Goal: Task Accomplishment & Management: Use online tool/utility

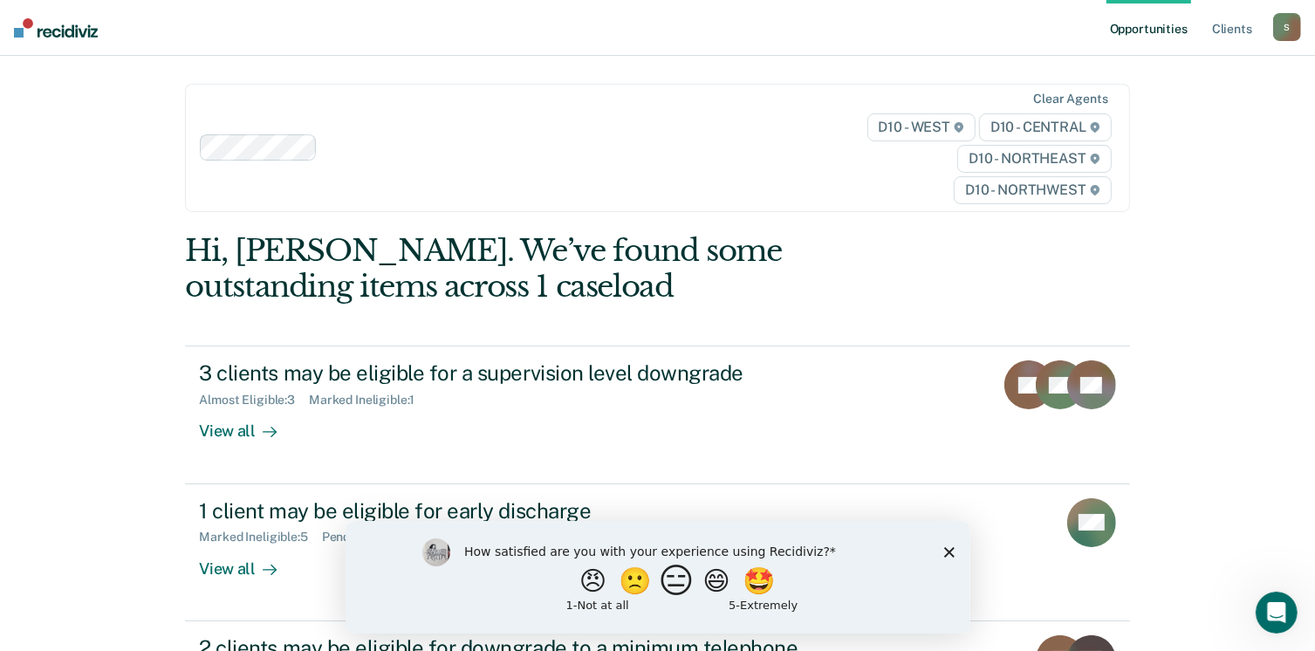
click at [668, 590] on button "😑" at bounding box center [678, 580] width 41 height 35
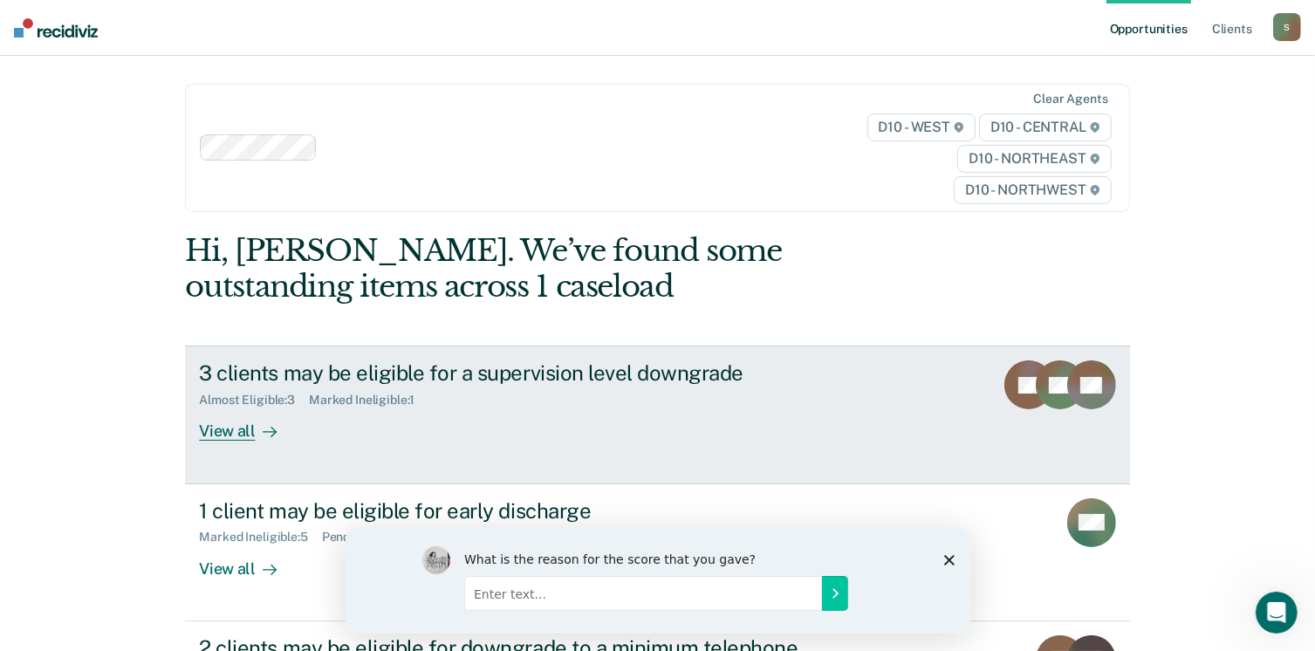
click at [228, 424] on div "View all" at bounding box center [248, 425] width 98 height 34
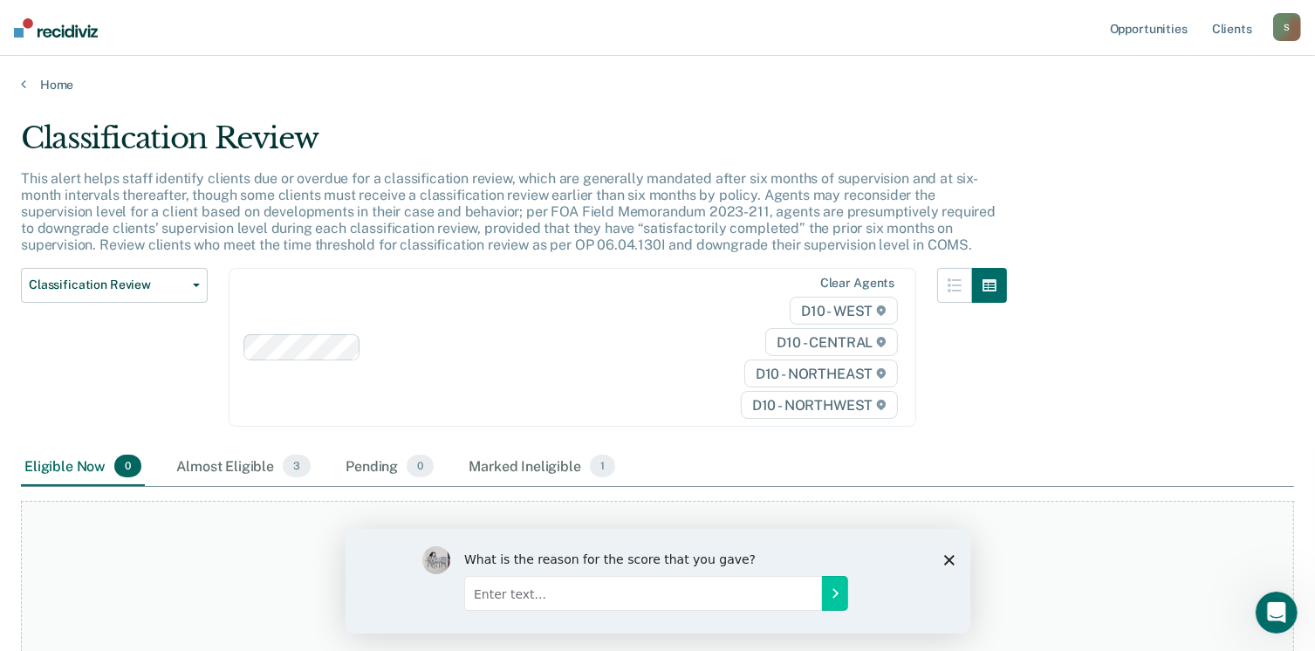
scroll to position [87, 0]
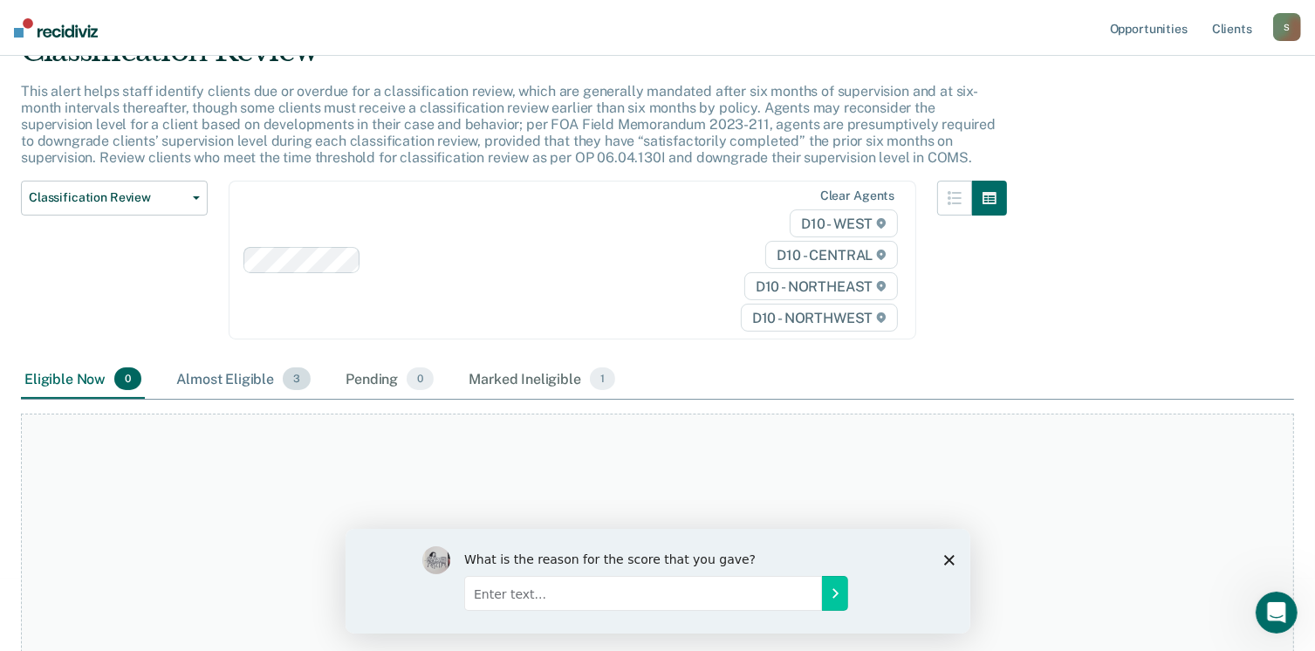
click at [236, 366] on div "Almost Eligible 3" at bounding box center [243, 379] width 141 height 38
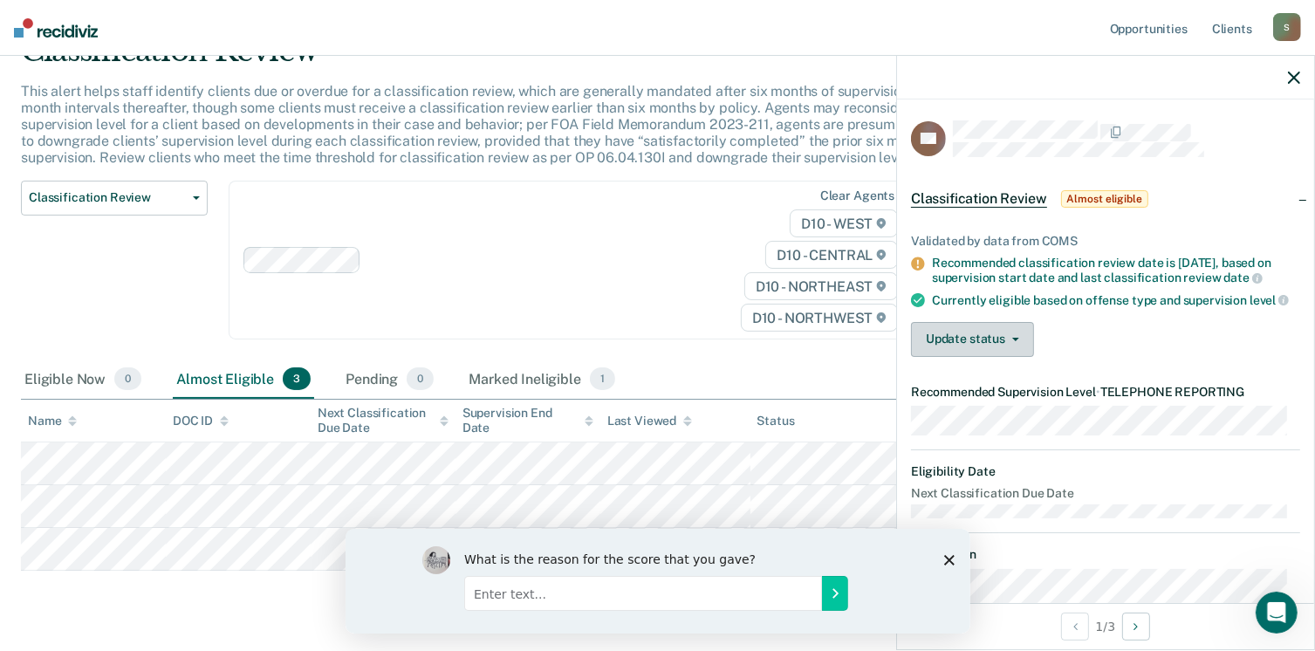
click at [1004, 356] on button "Update status" at bounding box center [972, 339] width 123 height 35
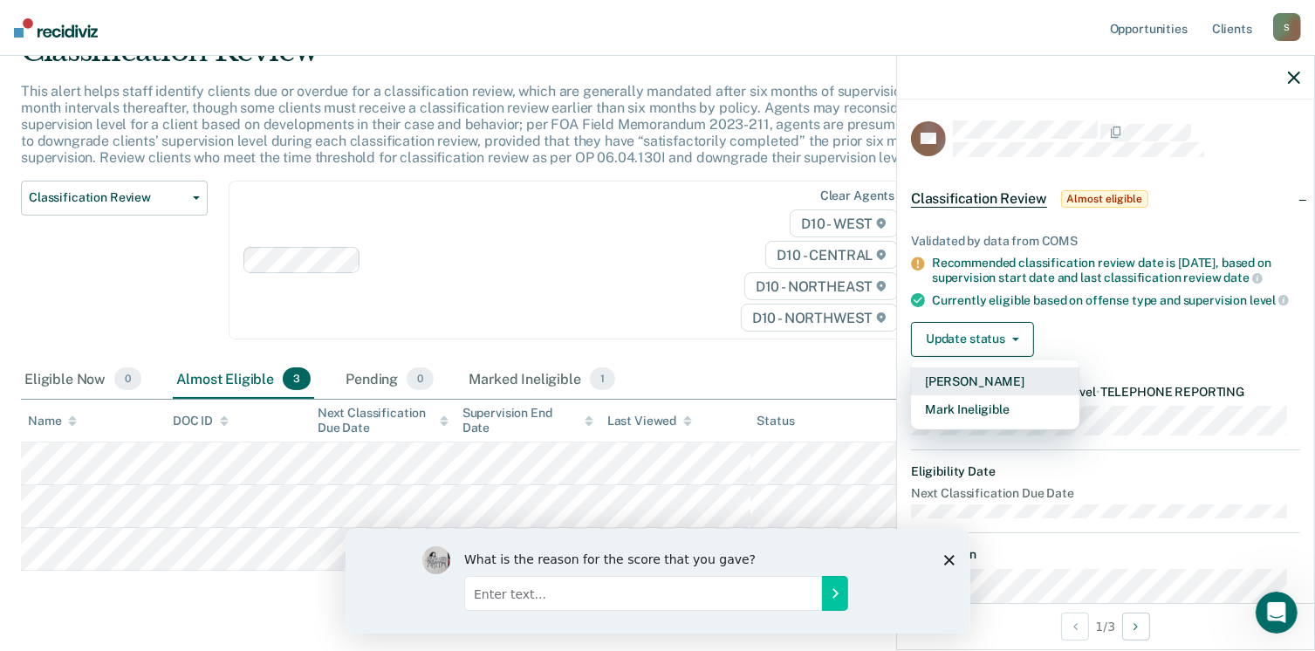
click at [975, 394] on button "[PERSON_NAME]" at bounding box center [995, 381] width 168 height 28
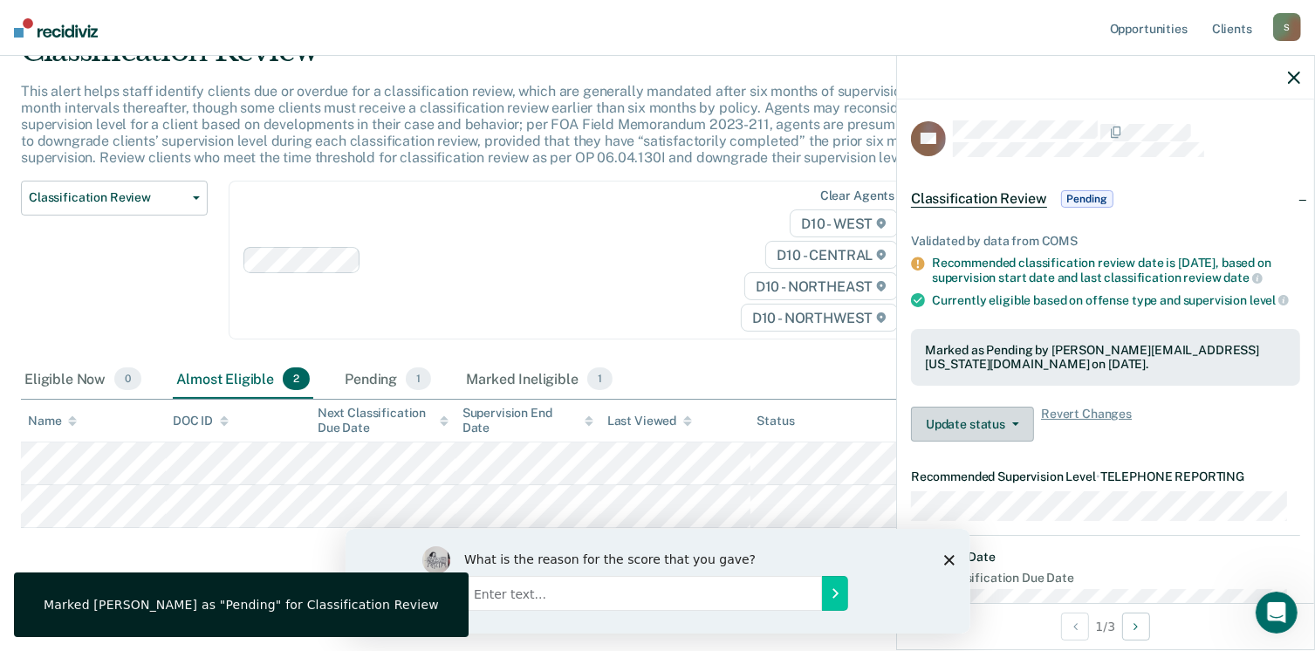
drag, startPoint x: 843, startPoint y: 440, endPoint x: 991, endPoint y: 444, distance: 148.4
click at [991, 442] on button "Update status" at bounding box center [972, 424] width 123 height 35
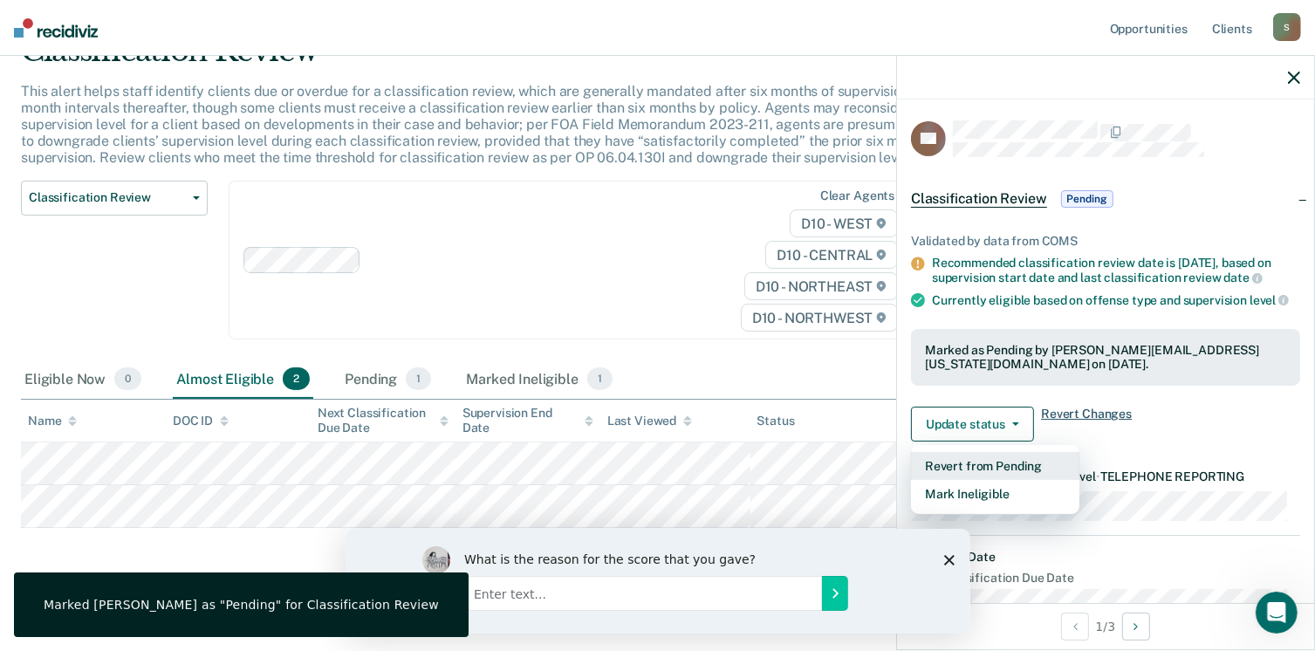
drag, startPoint x: 1003, startPoint y: 477, endPoint x: 1115, endPoint y: 451, distance: 115.6
click at [1114, 442] on div "Update status Revert from Pending Mark Ineligible Revert Changes" at bounding box center [1105, 424] width 389 height 35
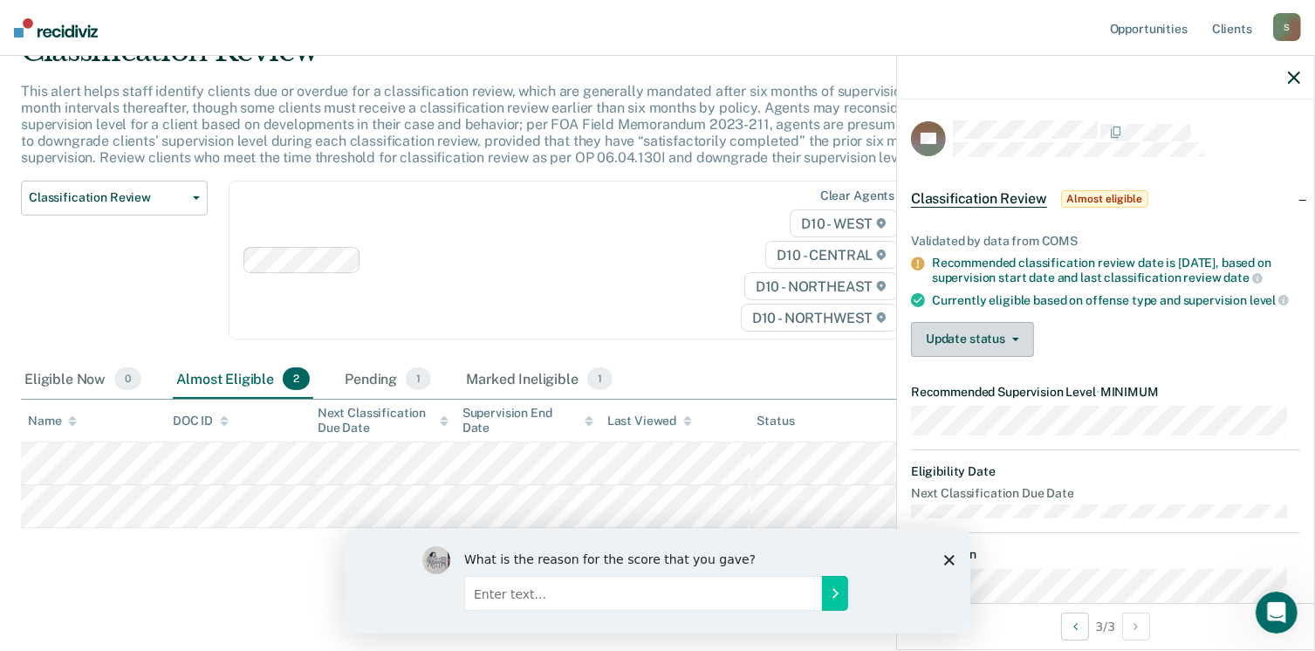
click at [1024, 357] on button "Update status" at bounding box center [972, 339] width 123 height 35
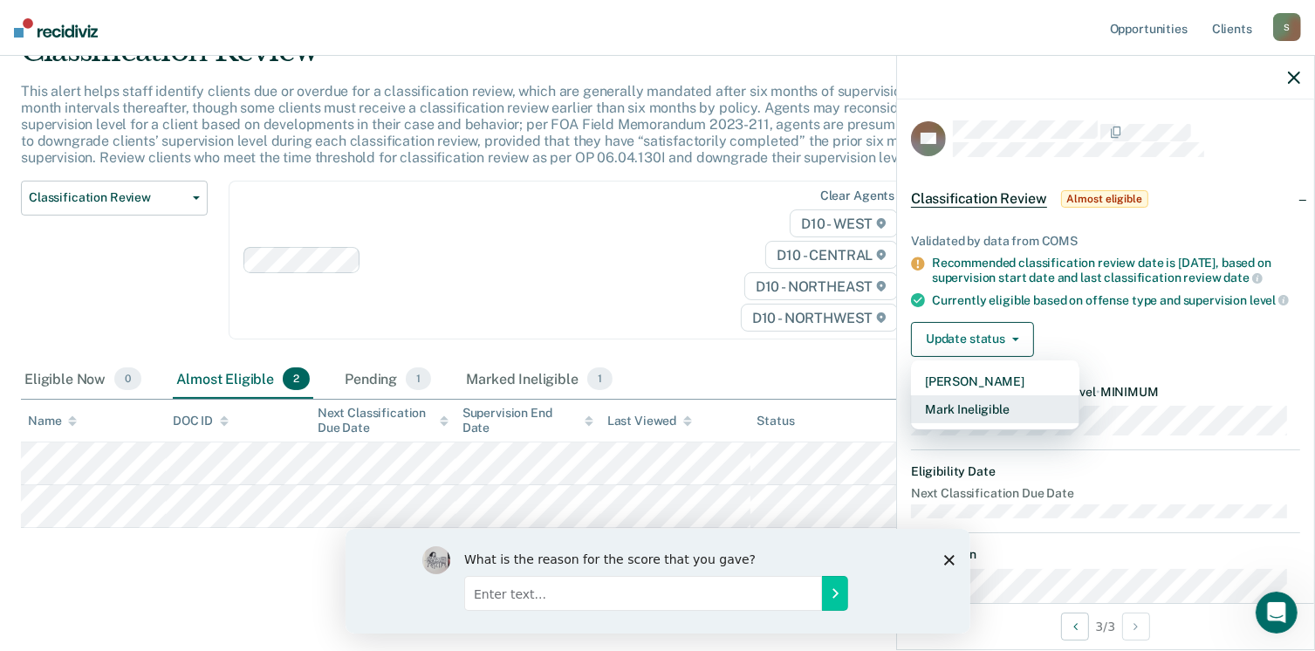
click at [1005, 423] on button "Mark Ineligible" at bounding box center [995, 409] width 168 height 28
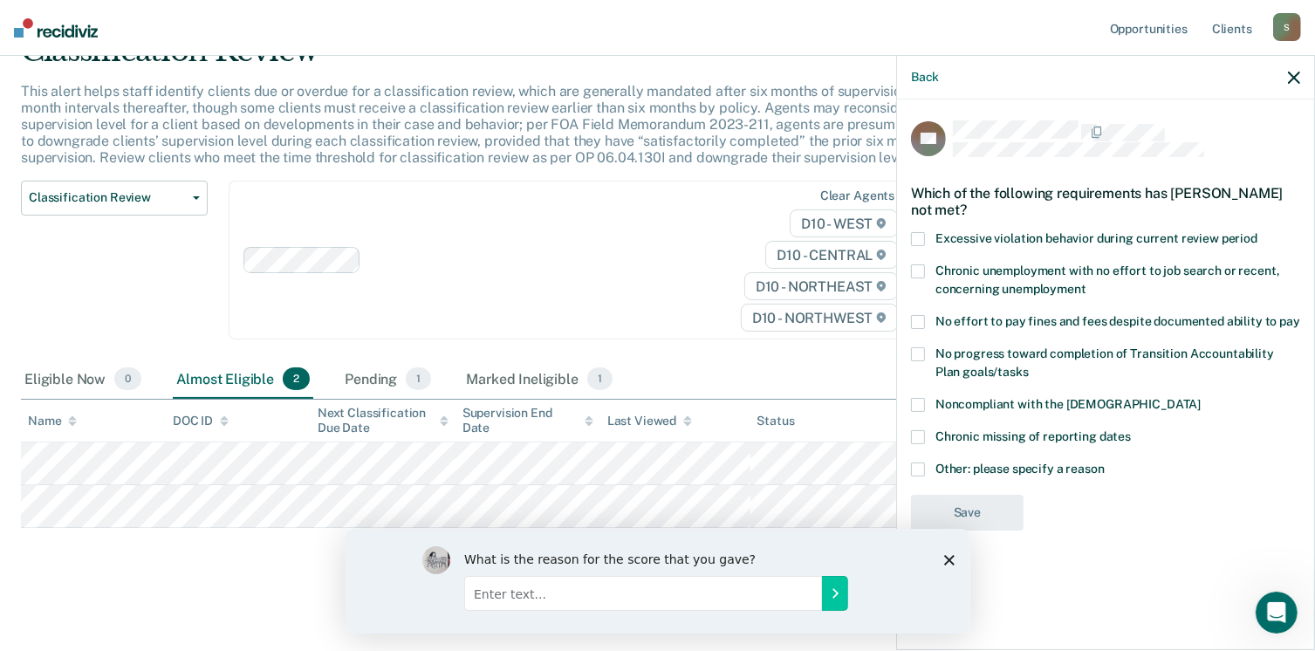
click at [927, 469] on label "Other: please specify a reason" at bounding box center [1105, 471] width 389 height 18
click at [1105, 462] on input "Other: please specify a reason" at bounding box center [1105, 462] width 0 height 0
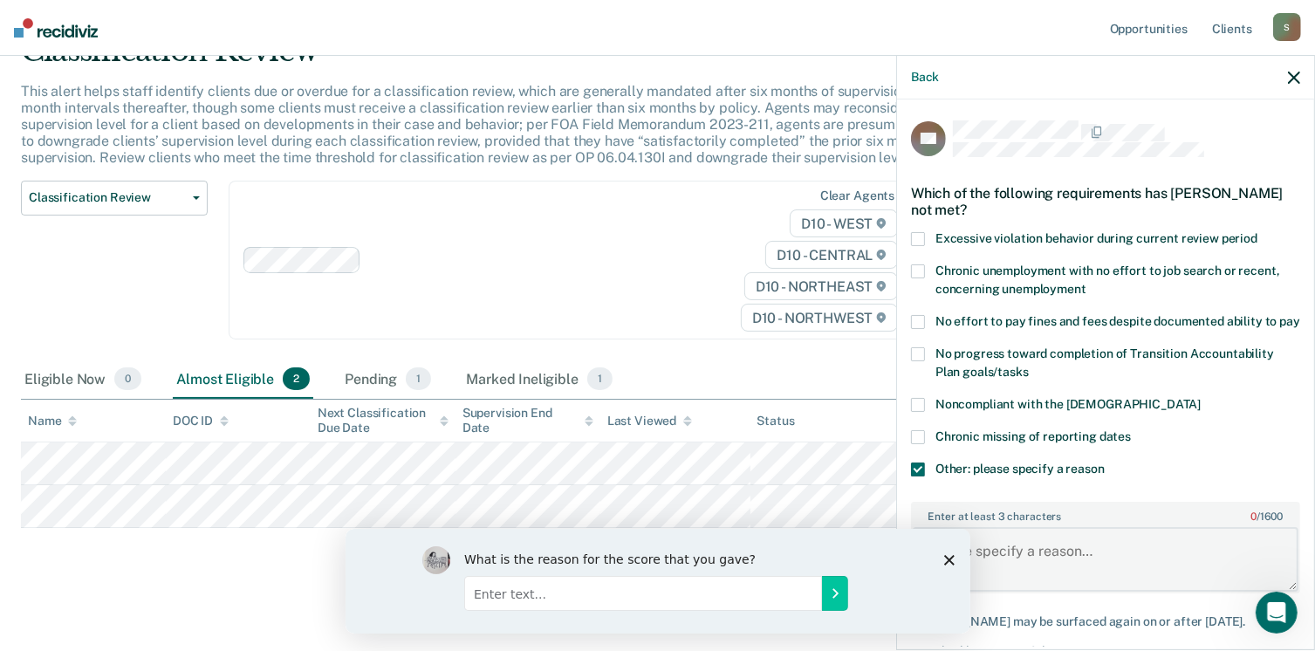
click at [1042, 549] on textarea "Enter at least 3 characters 0 / 1600" at bounding box center [1106, 559] width 386 height 65
click at [949, 558] on polygon "Close survey" at bounding box center [948, 559] width 10 height 10
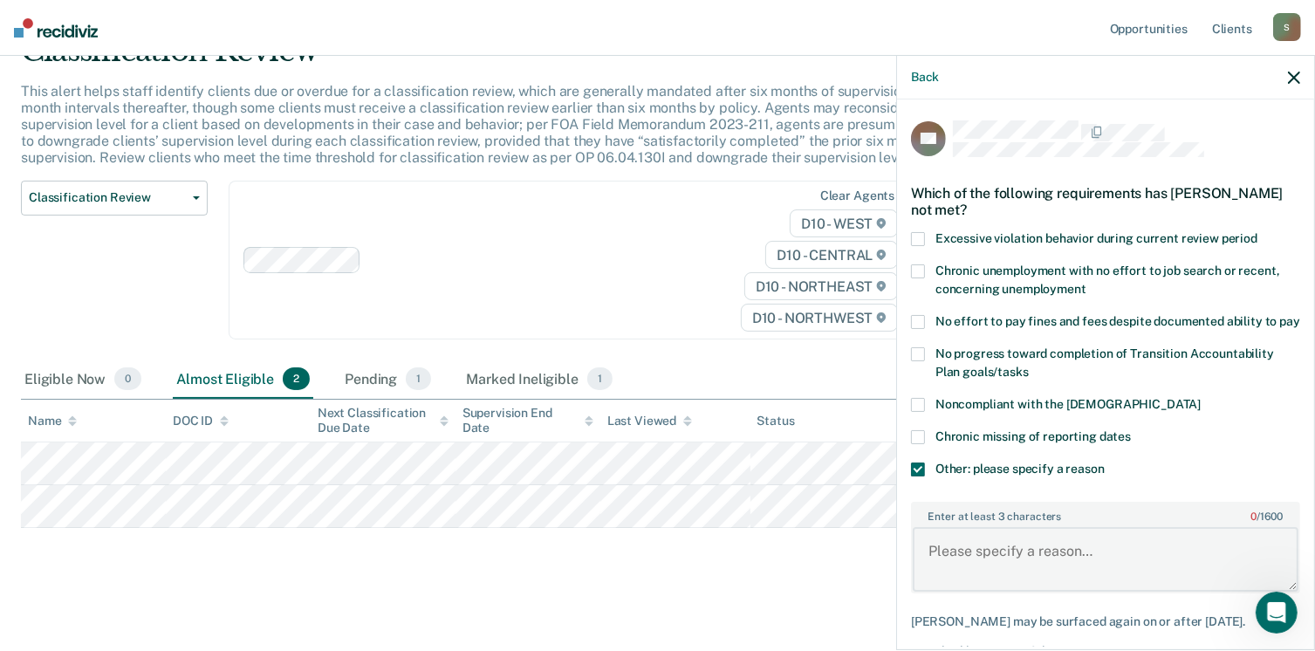
click at [968, 564] on textarea "Enter at least 3 characters 0 / 1600" at bounding box center [1106, 559] width 386 height 65
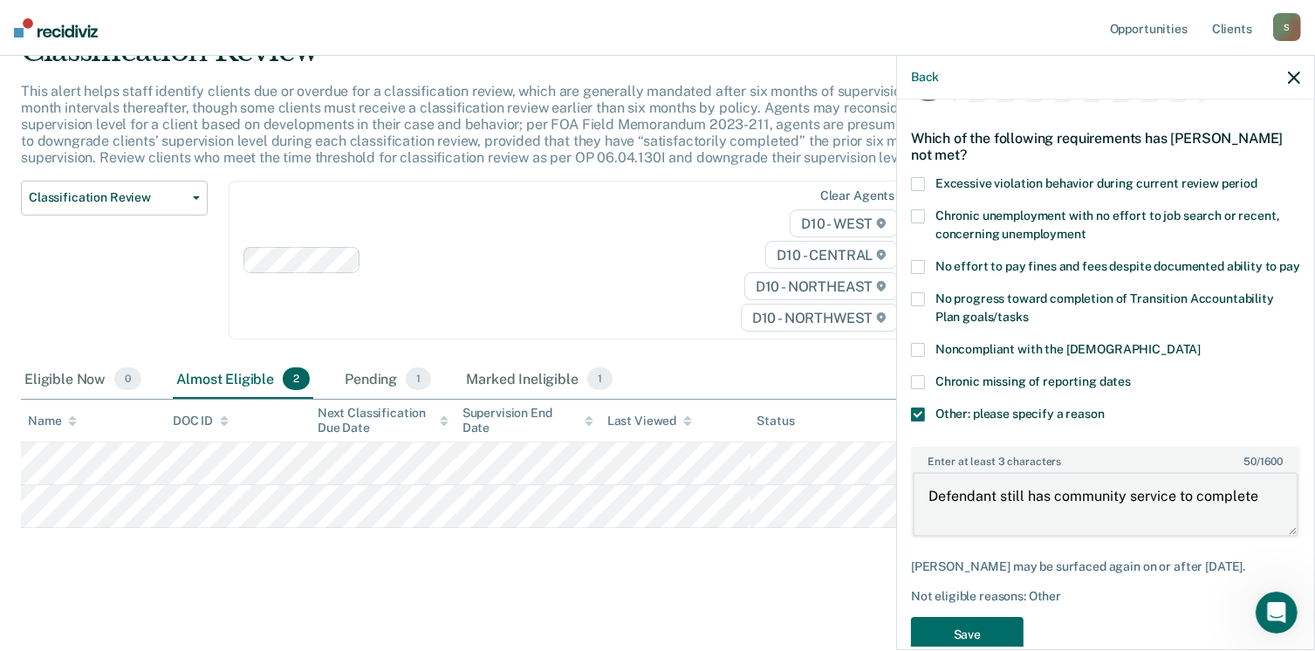
scroll to position [107, 0]
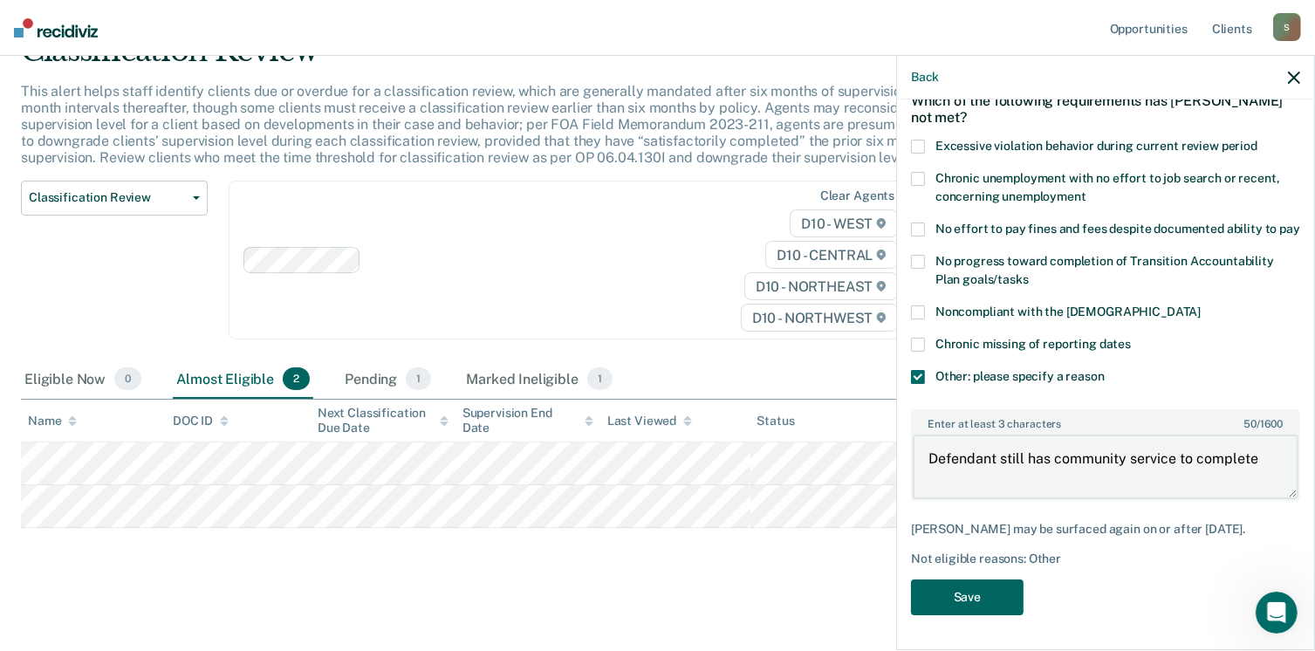
type textarea "Defendant still has community service to complete"
click at [986, 601] on button "Save" at bounding box center [967, 597] width 113 height 36
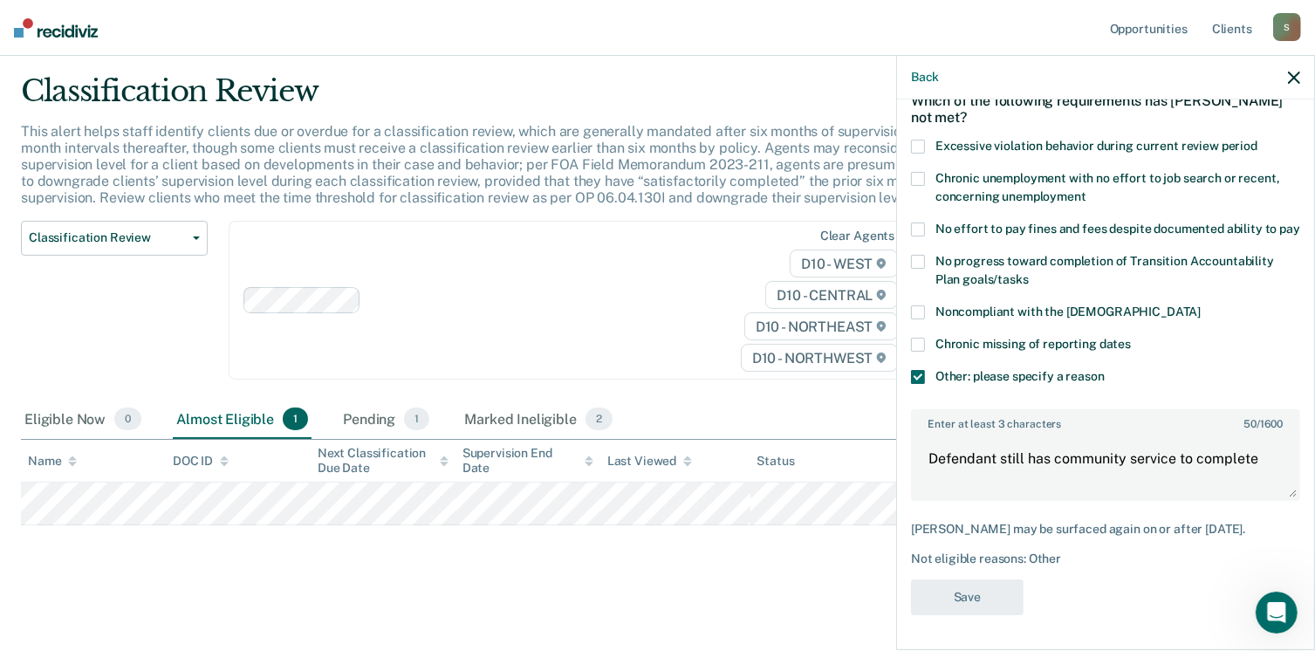
scroll to position [45, 0]
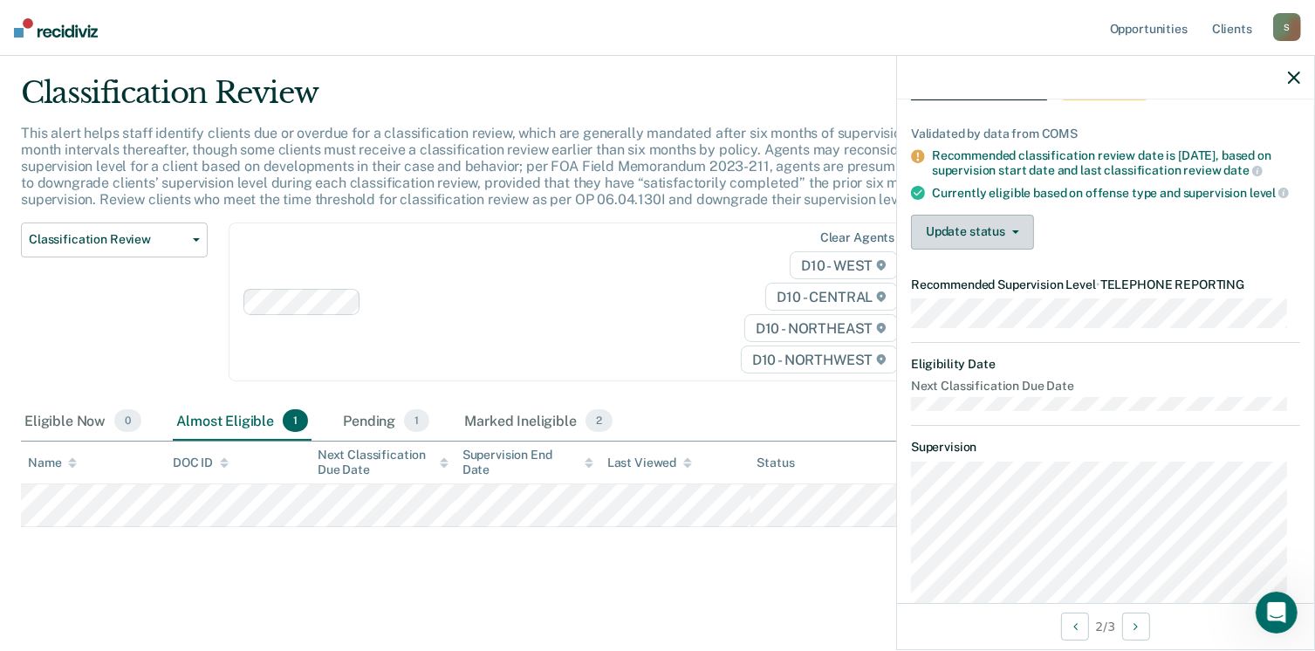
click at [1023, 242] on button "Update status" at bounding box center [972, 232] width 123 height 35
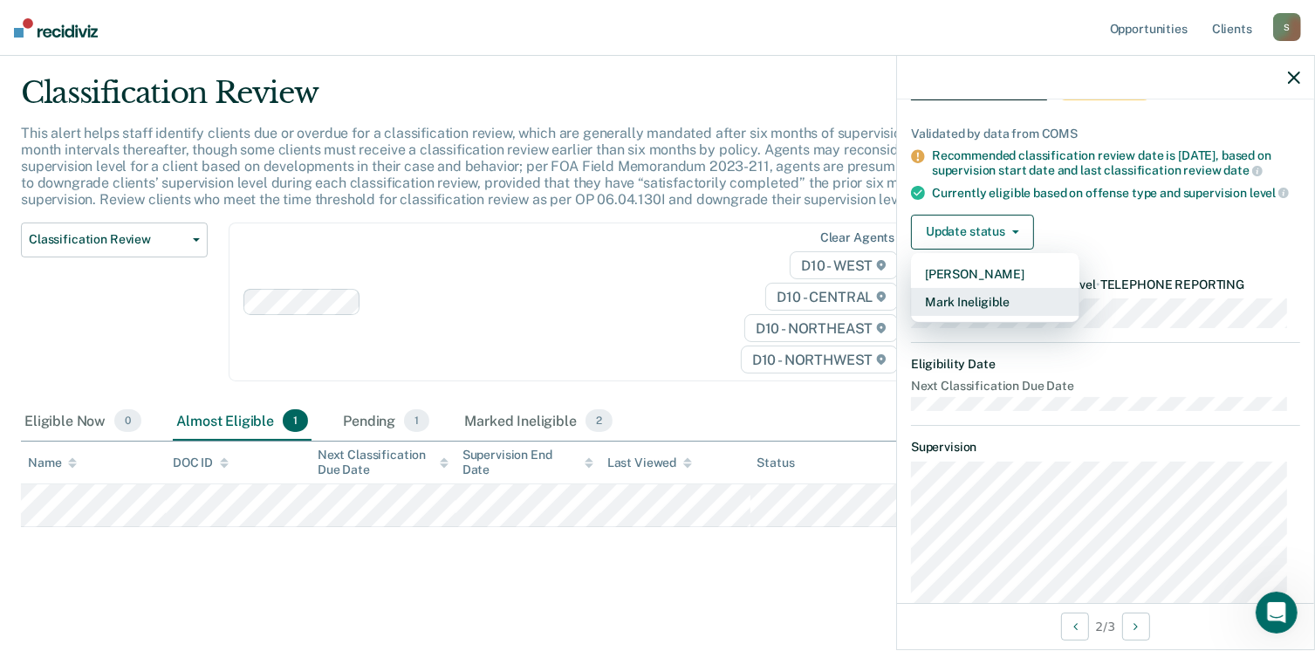
click at [990, 308] on button "Mark Ineligible" at bounding box center [995, 302] width 168 height 28
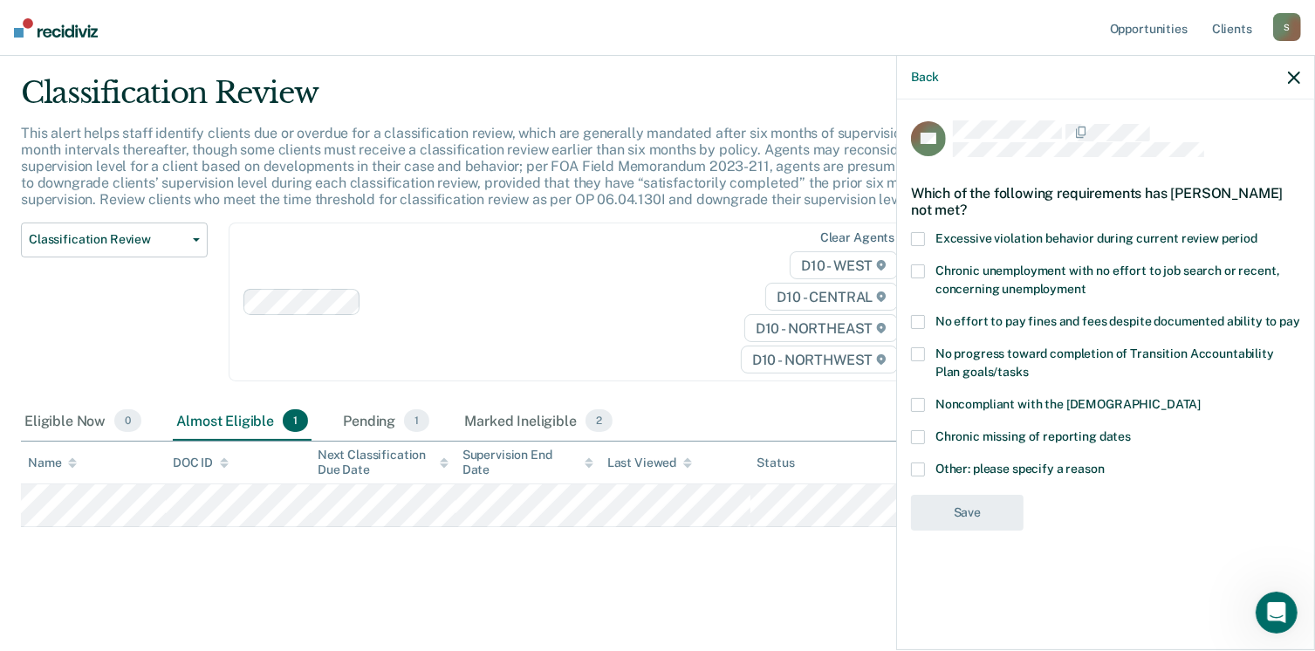
click at [1289, 72] on icon "button" at bounding box center [1294, 78] width 12 height 12
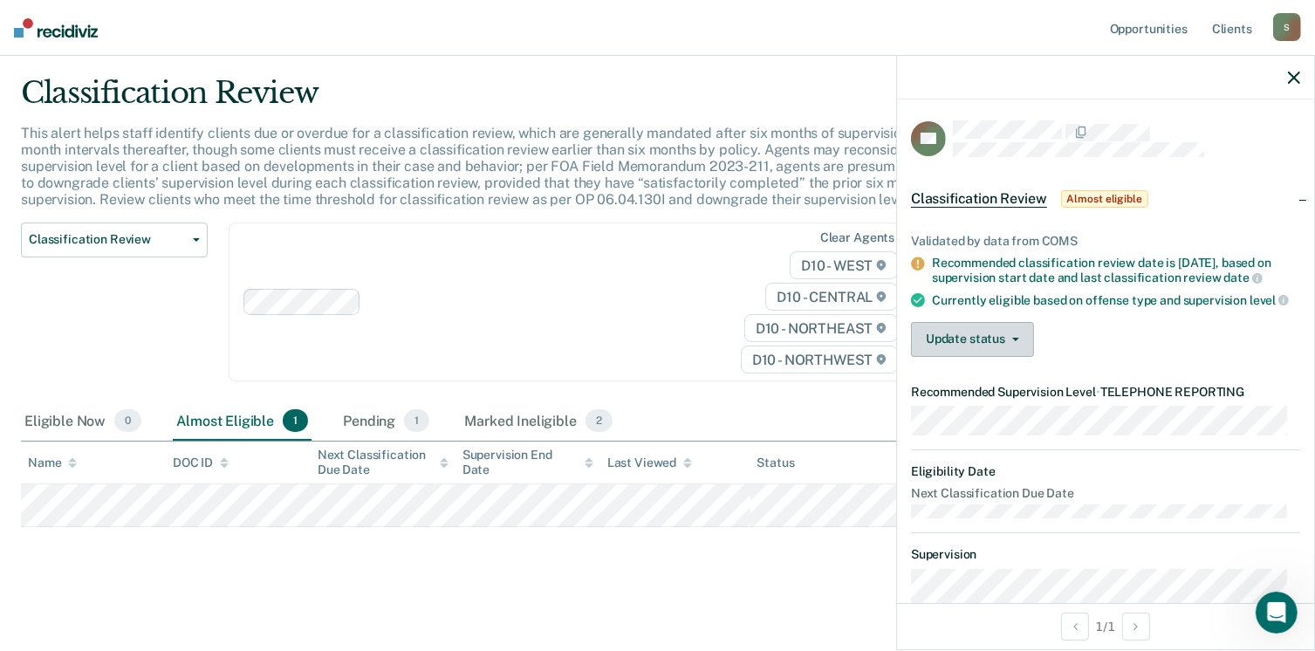
click at [995, 346] on button "Update status" at bounding box center [972, 339] width 123 height 35
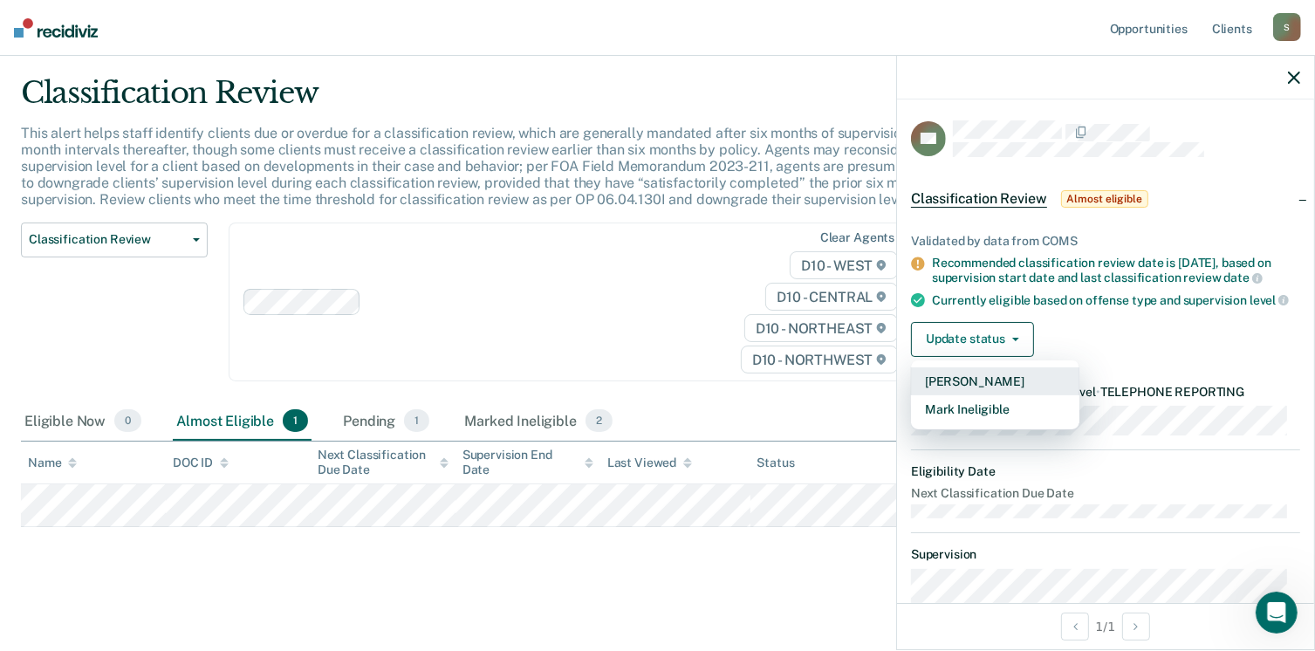
click at [984, 394] on button "[PERSON_NAME]" at bounding box center [995, 381] width 168 height 28
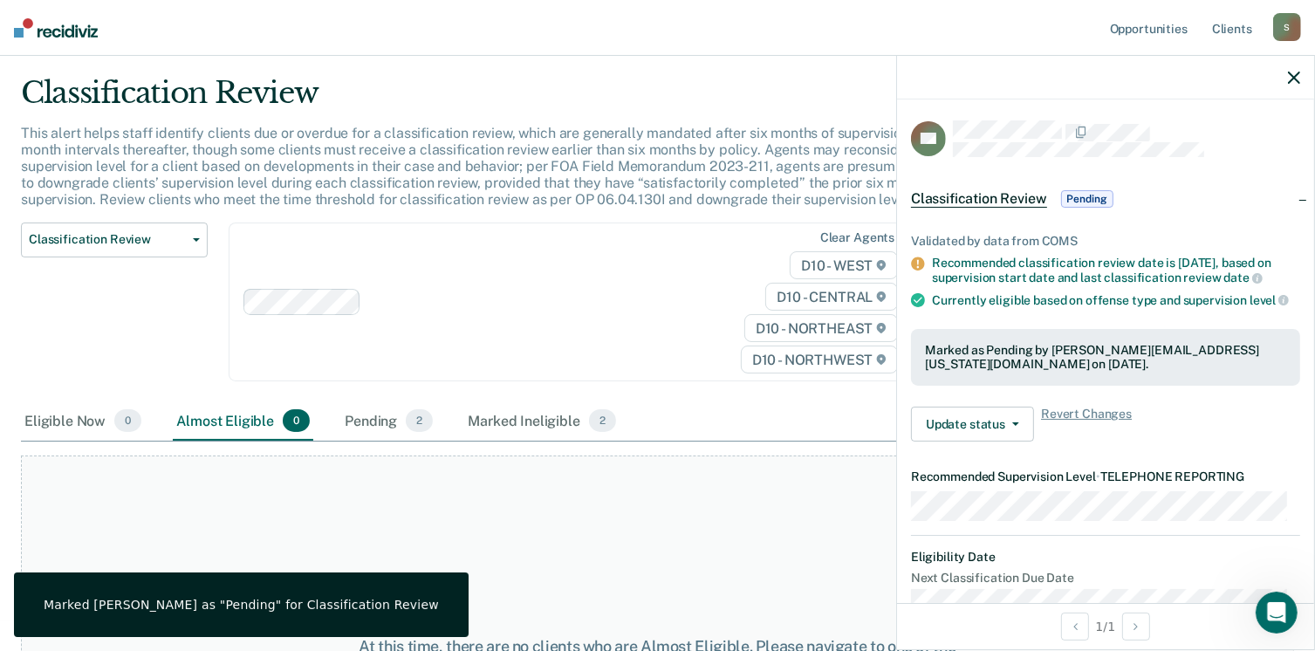
click at [764, 524] on div "At this time, there are no clients who are Almost Eligible. Please navigate to …" at bounding box center [657, 656] width 1273 height 401
click at [144, 255] on button "Classification Review" at bounding box center [114, 240] width 187 height 35
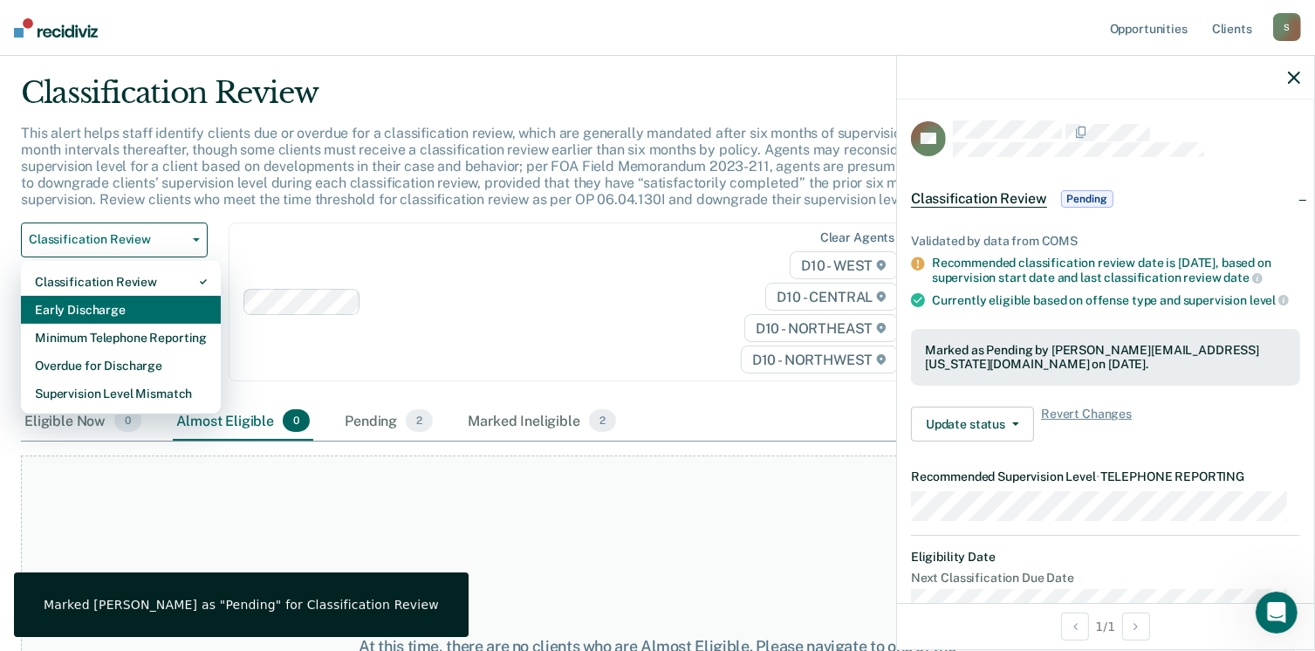
click at [147, 308] on div "Early Discharge" at bounding box center [121, 310] width 172 height 28
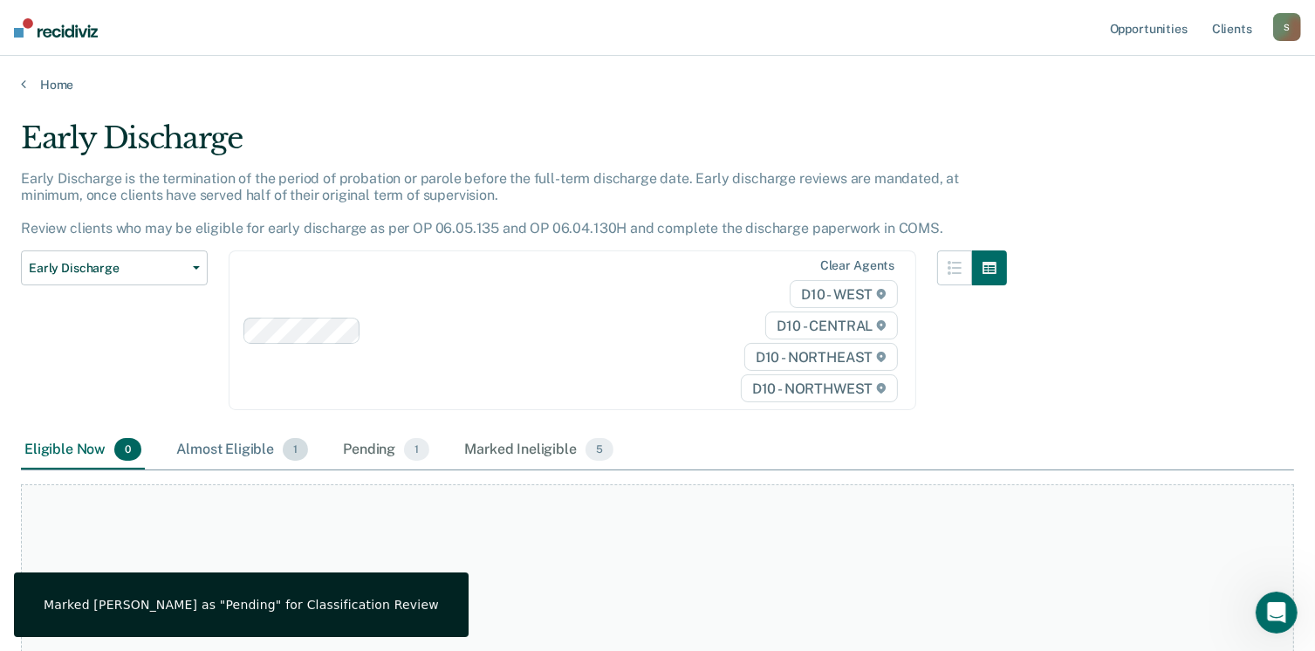
click at [226, 458] on div "Almost Eligible 1" at bounding box center [242, 450] width 139 height 38
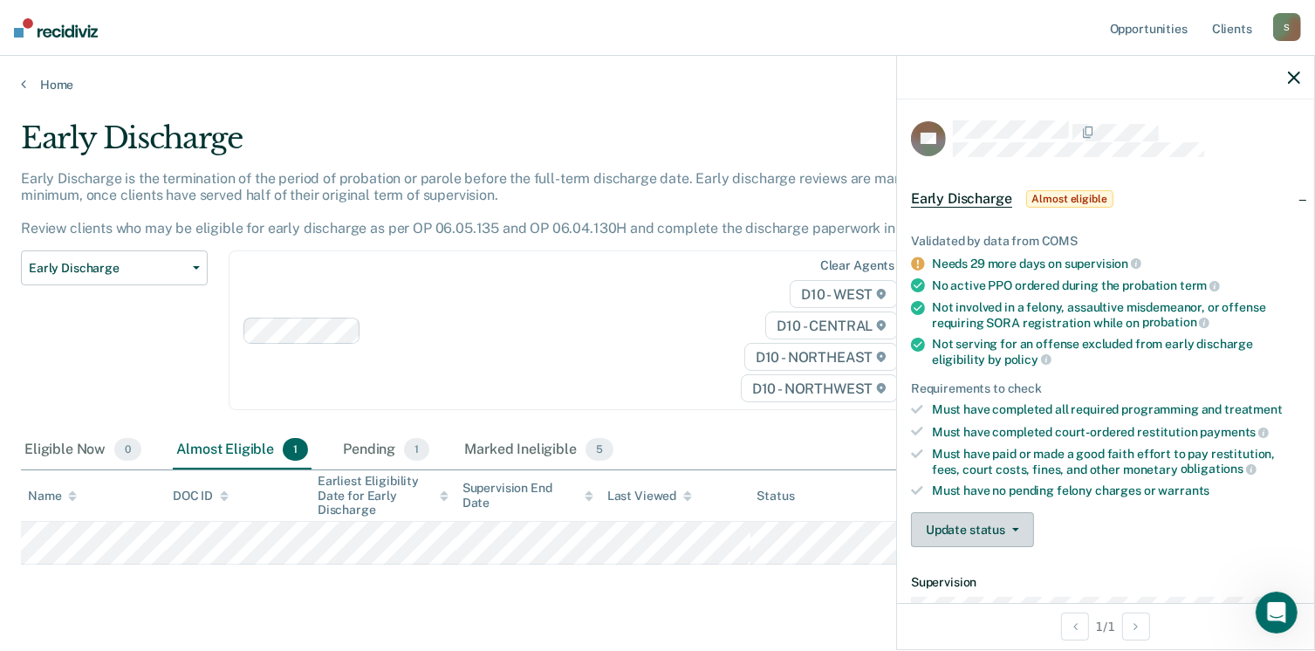
click at [1012, 525] on button "Update status" at bounding box center [972, 529] width 123 height 35
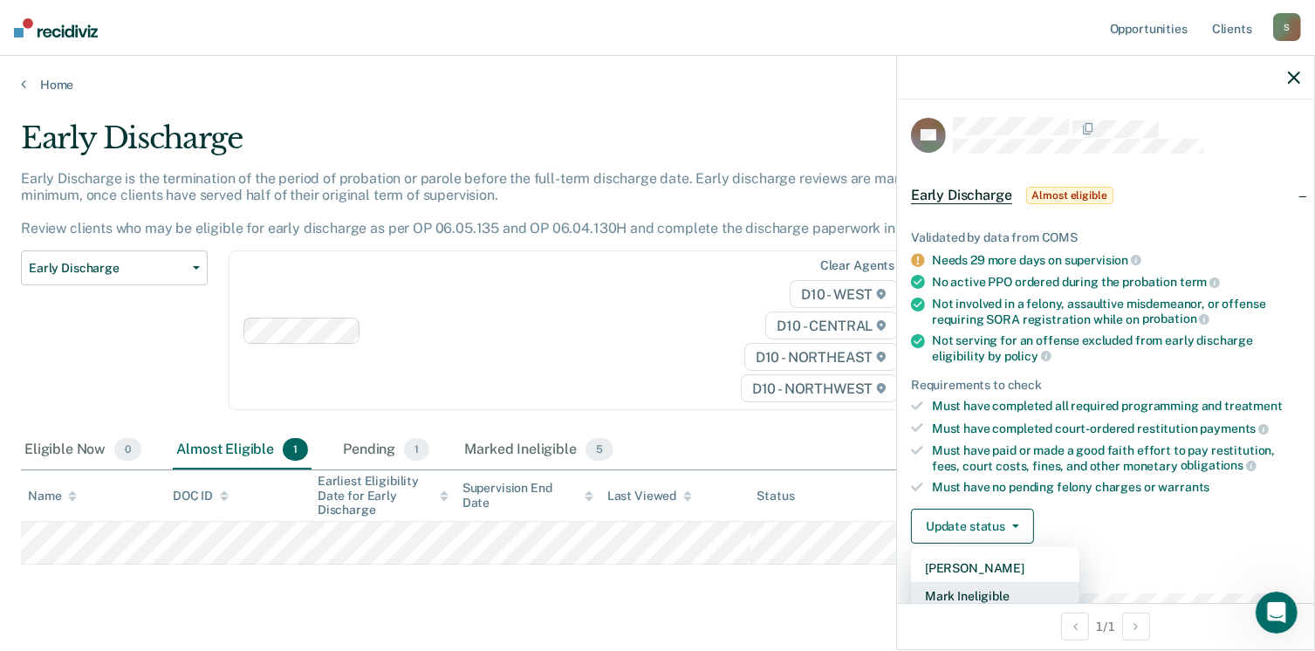
click at [960, 590] on button "Mark Ineligible" at bounding box center [995, 596] width 168 height 28
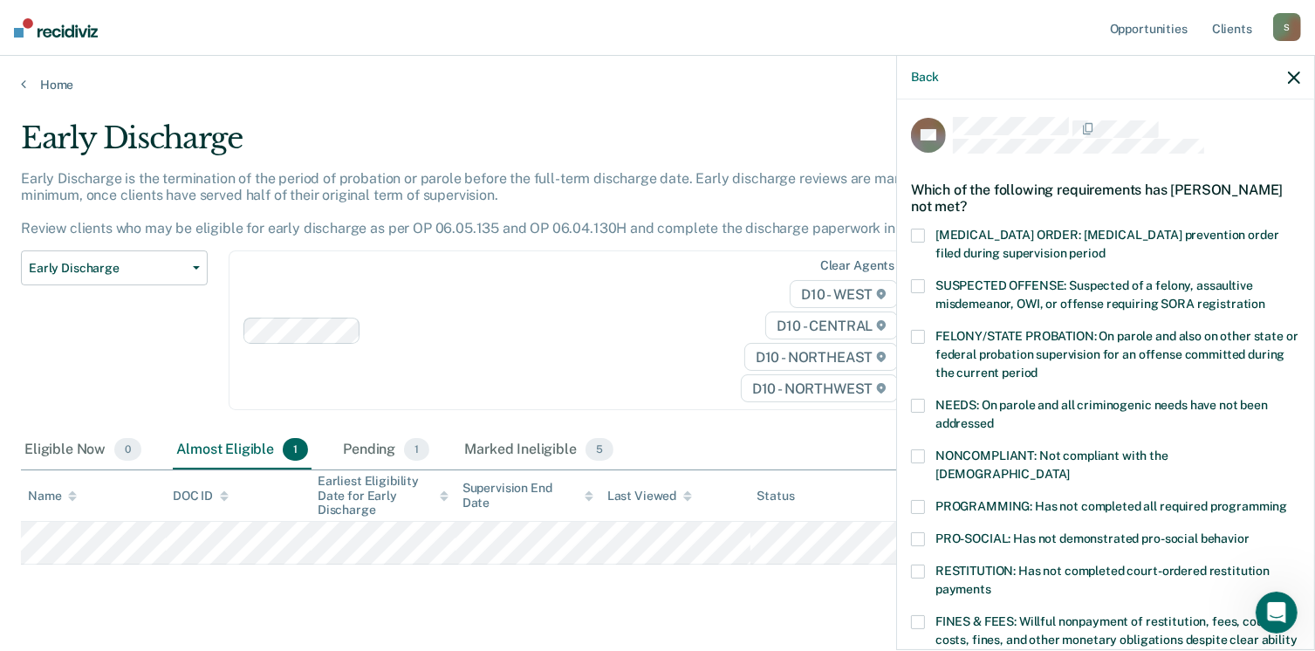
scroll to position [91, 0]
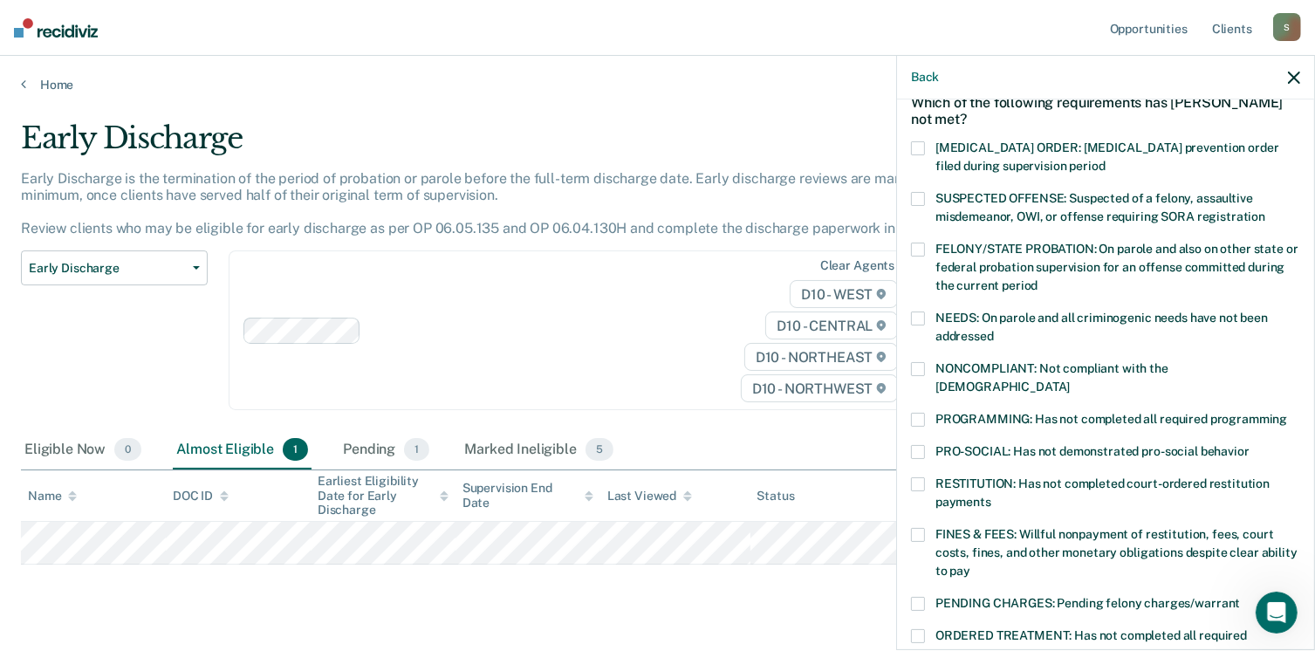
click at [919, 413] on span at bounding box center [918, 420] width 14 height 14
click at [1287, 413] on input "PROGRAMMING: Has not completed all required programming" at bounding box center [1287, 413] width 0 height 0
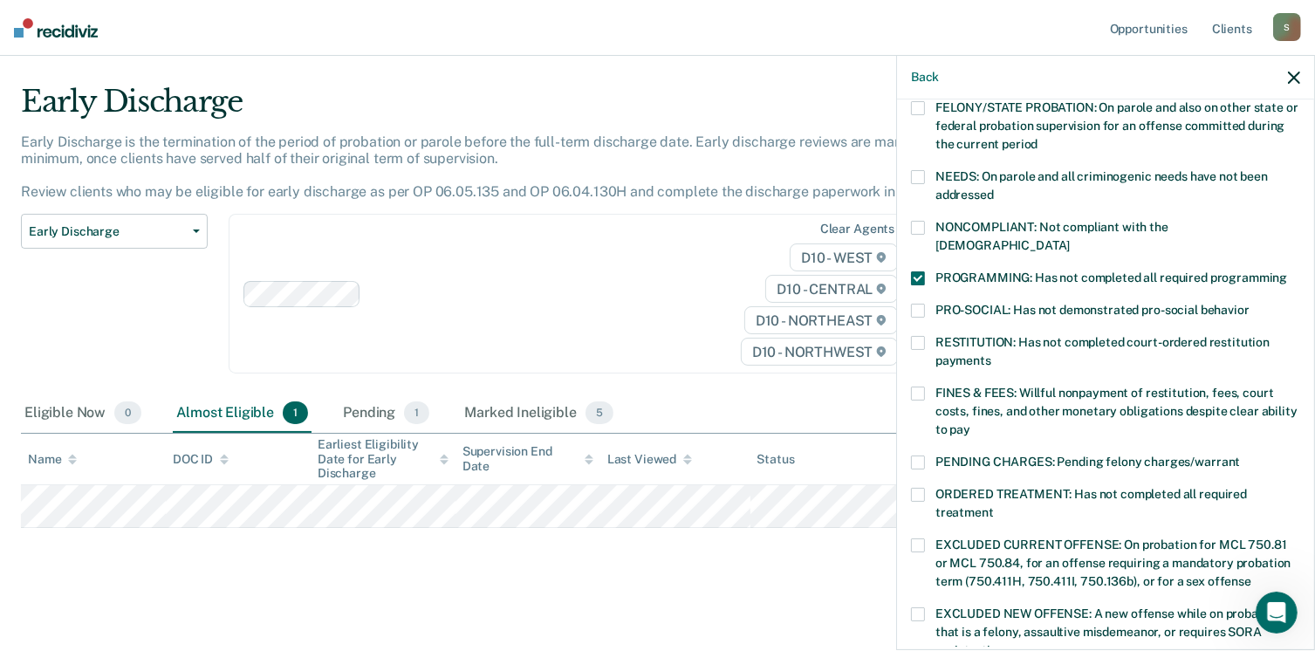
scroll to position [440, 0]
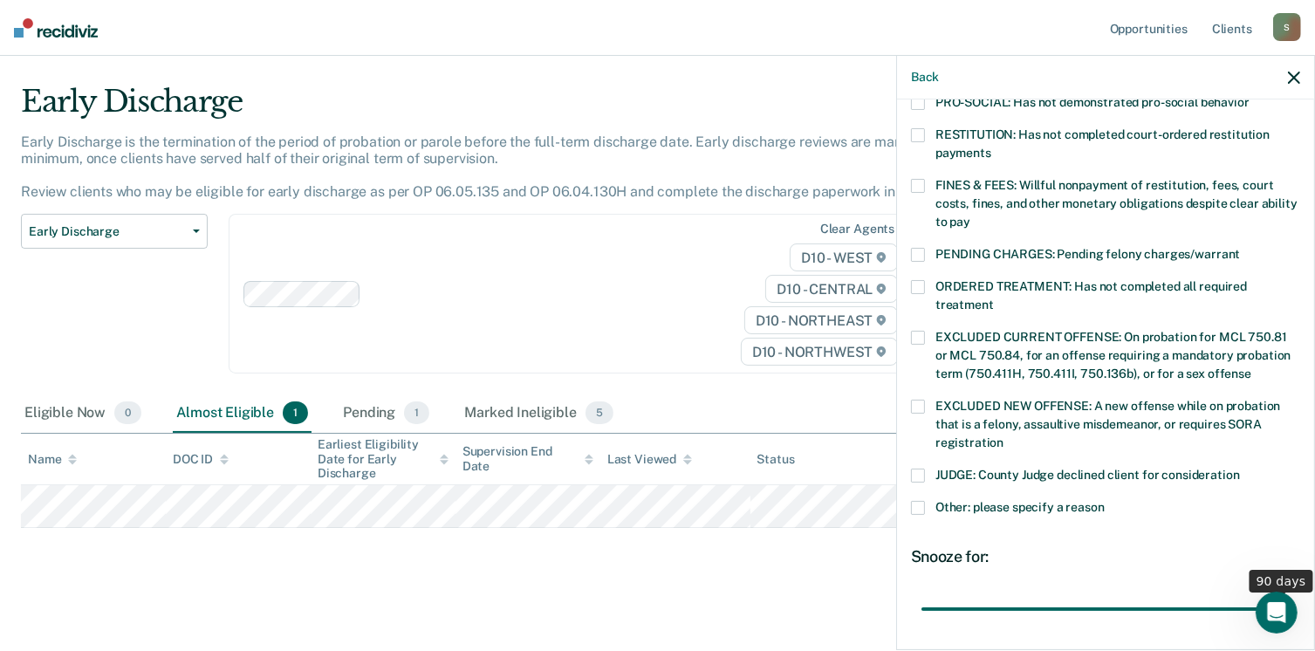
drag, startPoint x: 1045, startPoint y: 589, endPoint x: 1333, endPoint y: 599, distance: 288.1
type input "90"
click at [1290, 599] on input "range" at bounding box center [1105, 609] width 368 height 31
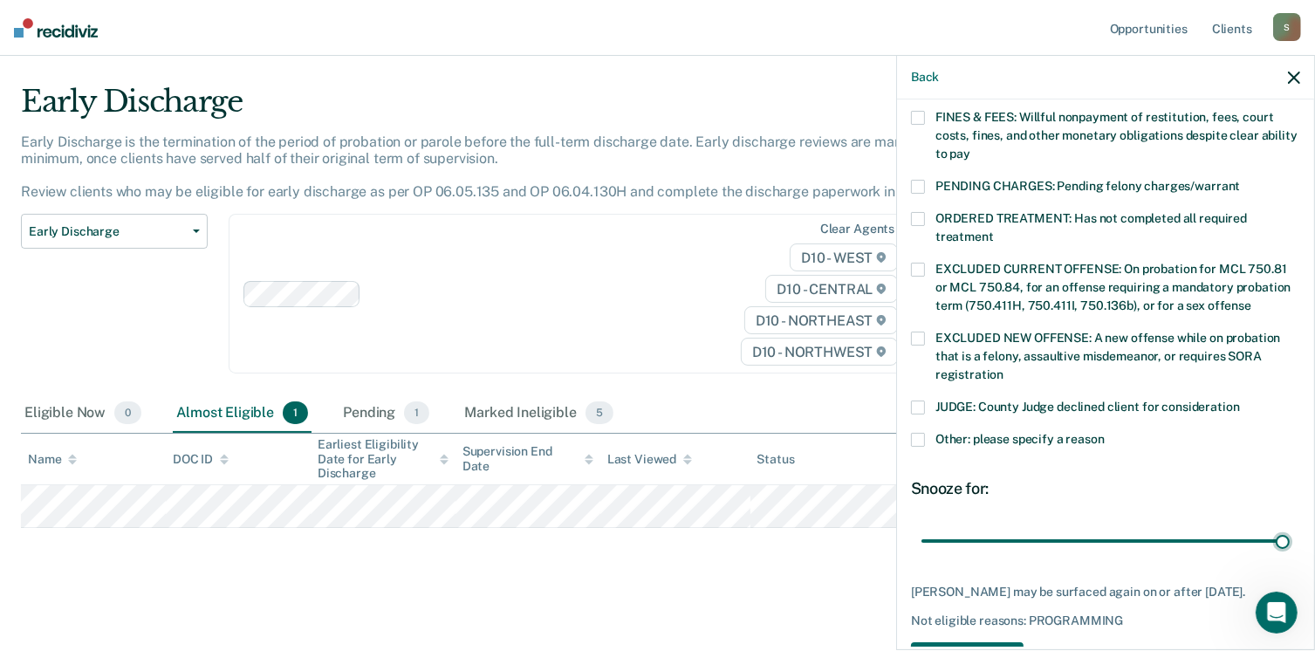
scroll to position [565, 0]
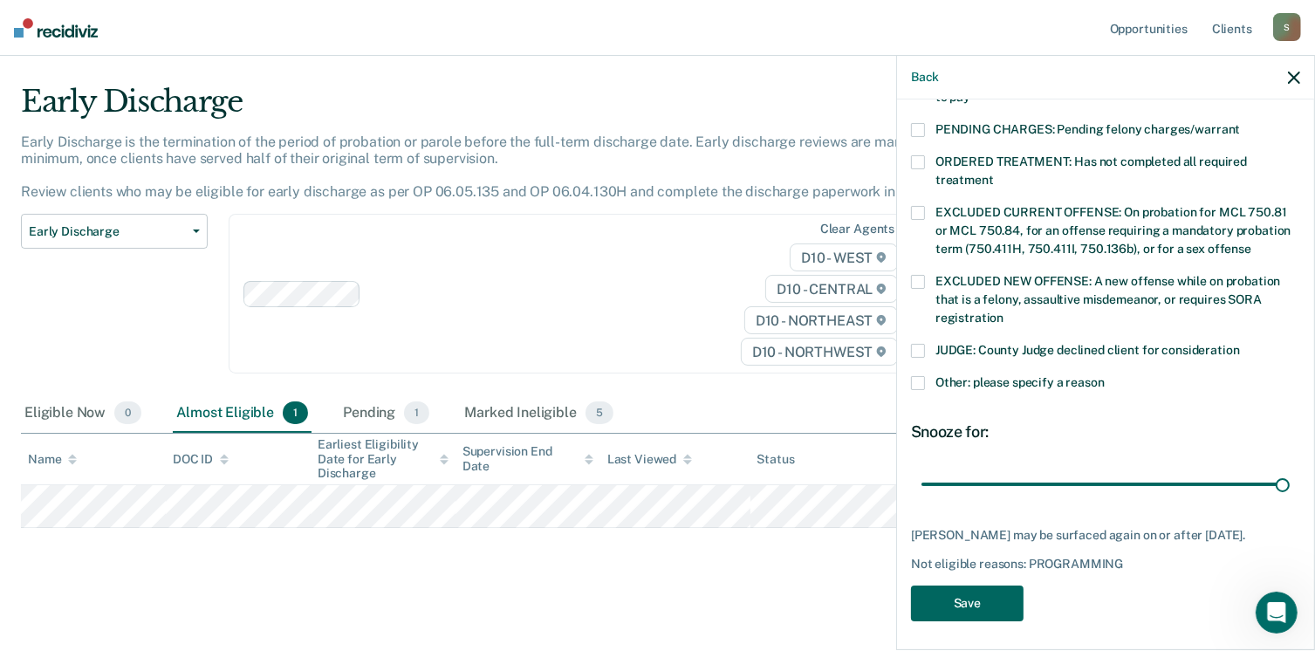
click at [967, 593] on button "Save" at bounding box center [967, 604] width 113 height 36
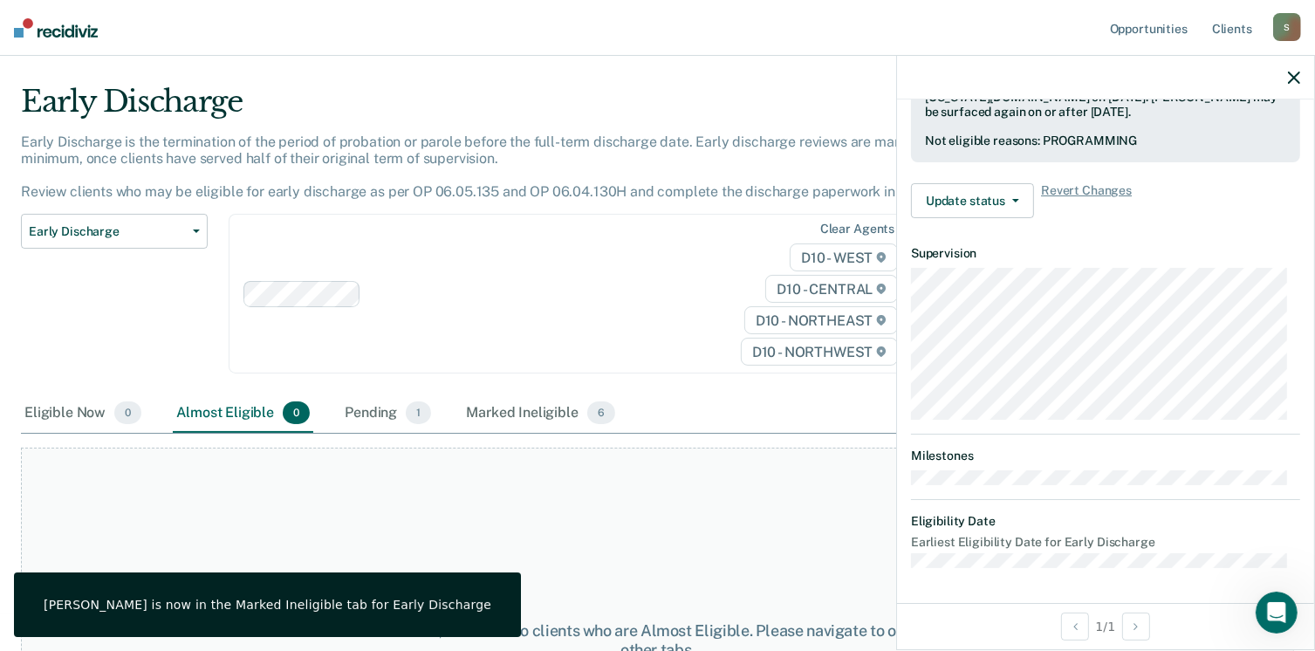
scroll to position [451, 0]
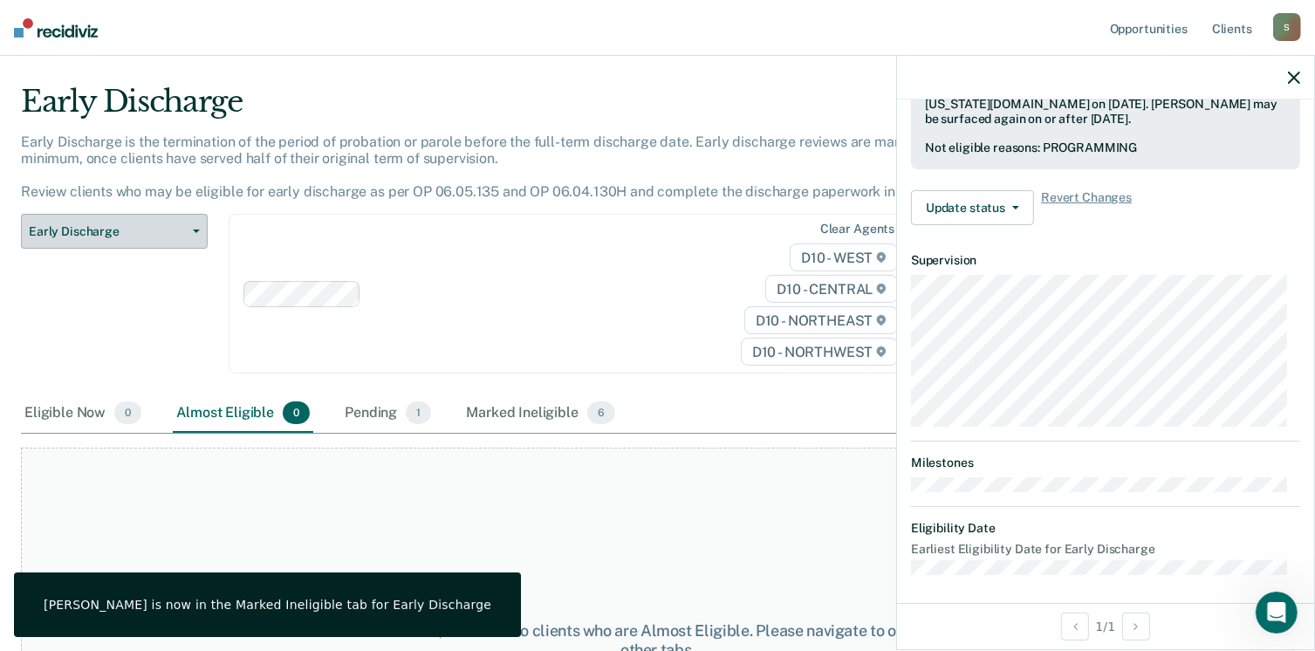
click at [120, 217] on button "Early Discharge" at bounding box center [114, 231] width 187 height 35
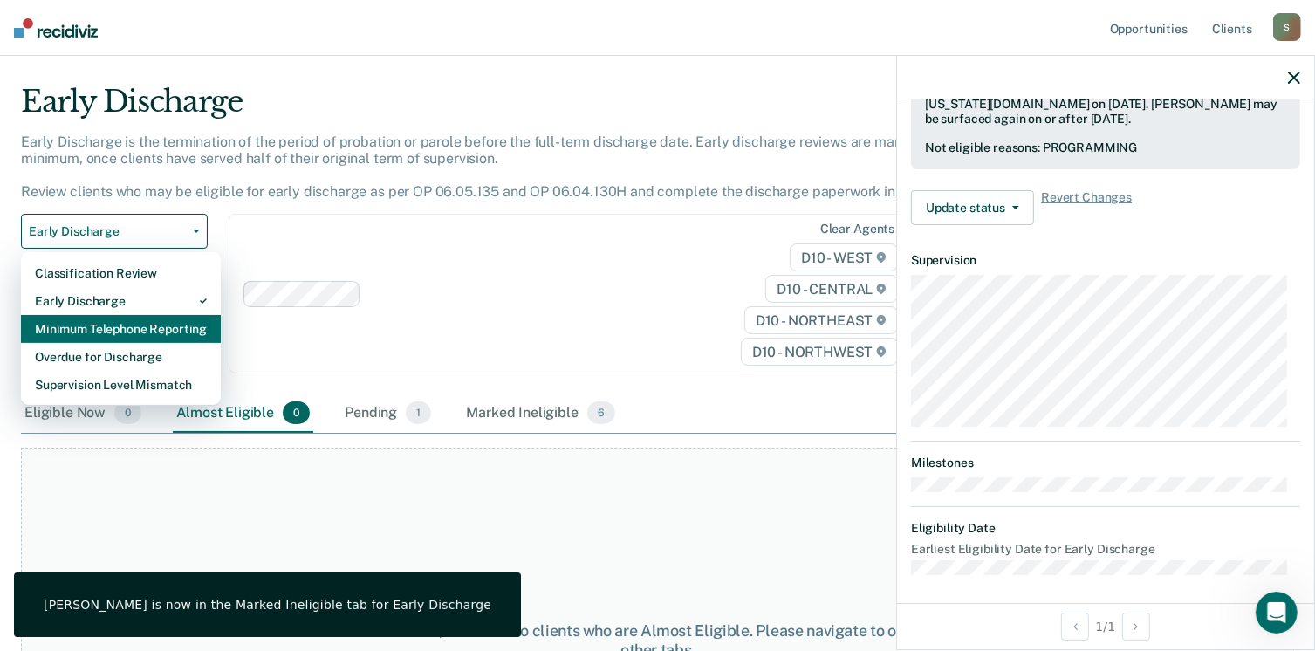
click at [132, 328] on div "Minimum Telephone Reporting" at bounding box center [121, 329] width 172 height 28
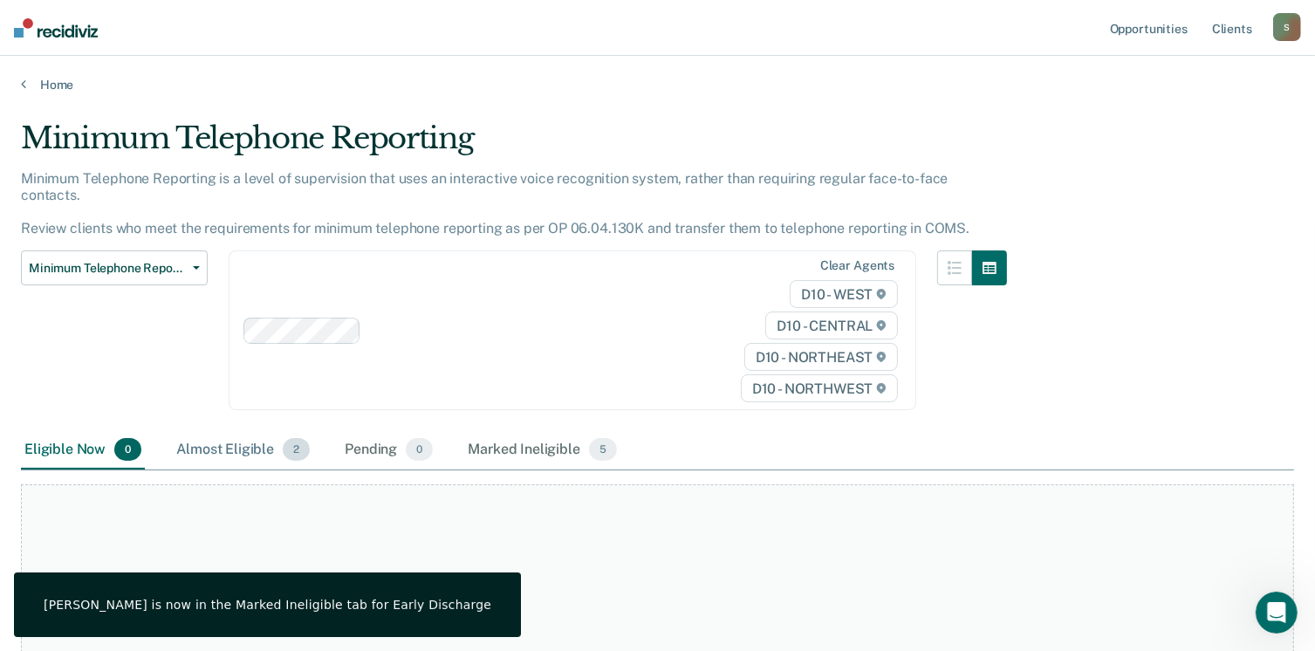
click at [220, 431] on div "Almost Eligible 2" at bounding box center [243, 450] width 140 height 38
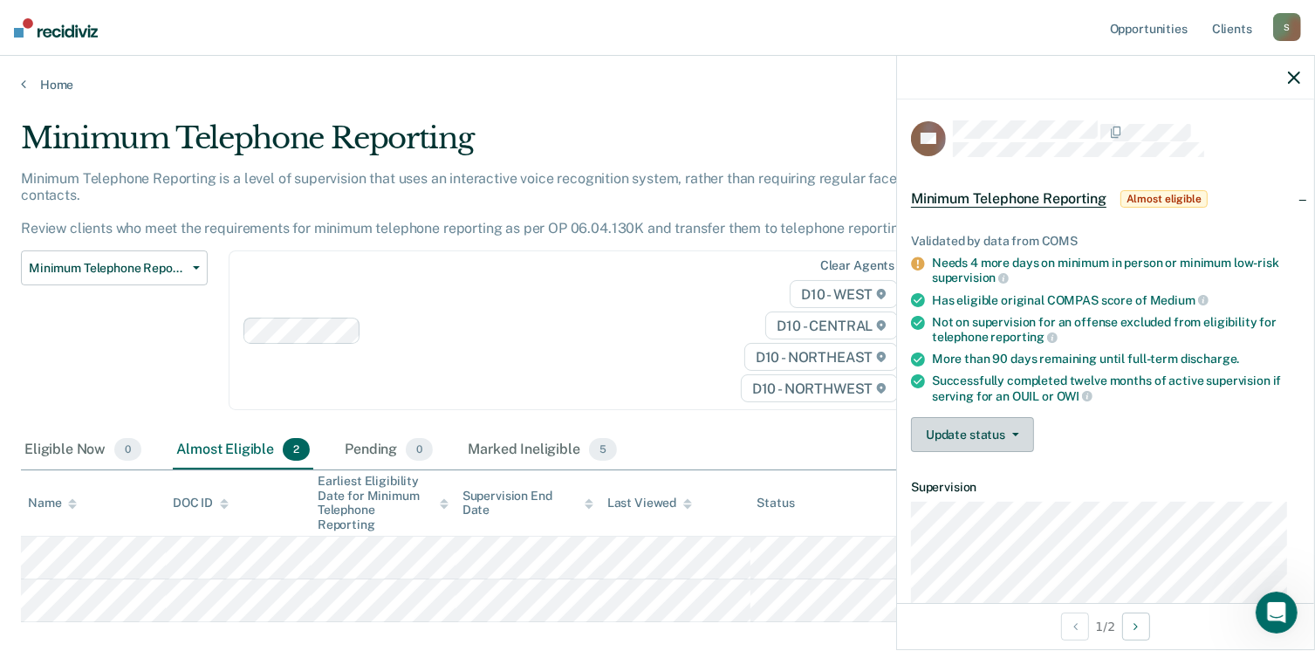
click at [1017, 441] on button "Update status" at bounding box center [972, 434] width 123 height 35
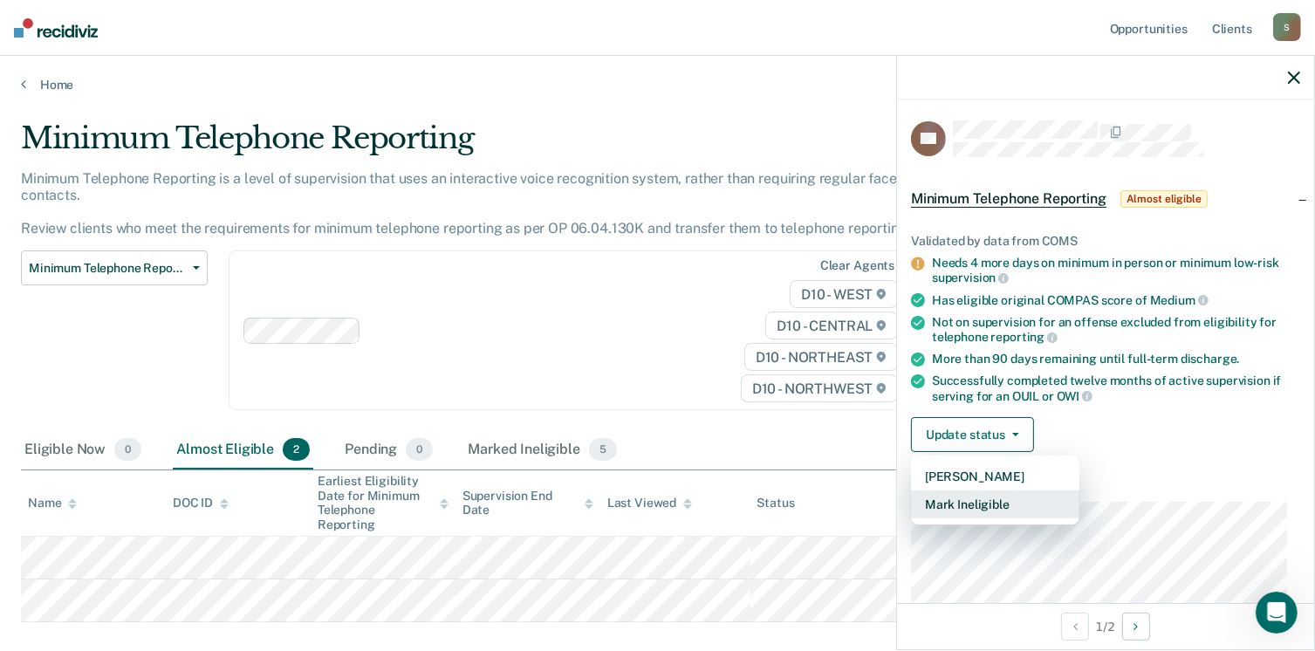
click at [988, 507] on button "Mark Ineligible" at bounding box center [995, 504] width 168 height 28
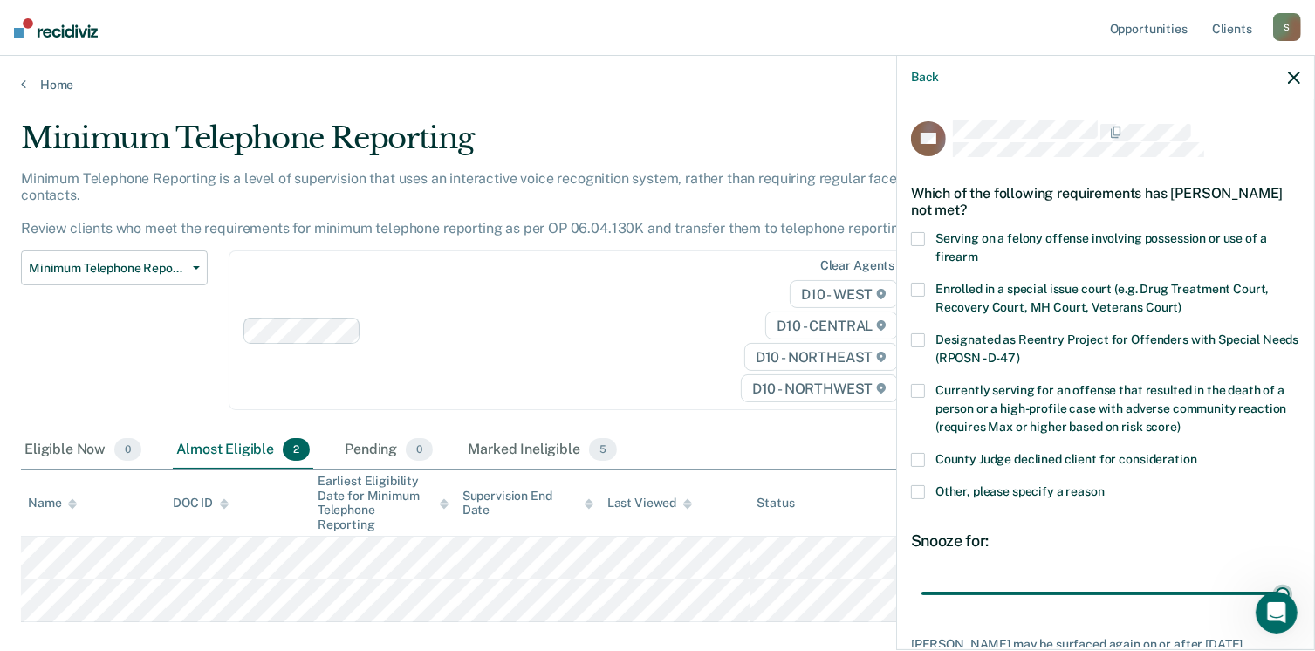
drag, startPoint x: 1047, startPoint y: 587, endPoint x: 1292, endPoint y: 579, distance: 245.3
type input "90"
click at [1290, 583] on input "range" at bounding box center [1105, 594] width 368 height 31
click at [914, 486] on span at bounding box center [918, 492] width 14 height 14
click at [1105, 485] on input "Other, please specify a reason" at bounding box center [1105, 485] width 0 height 0
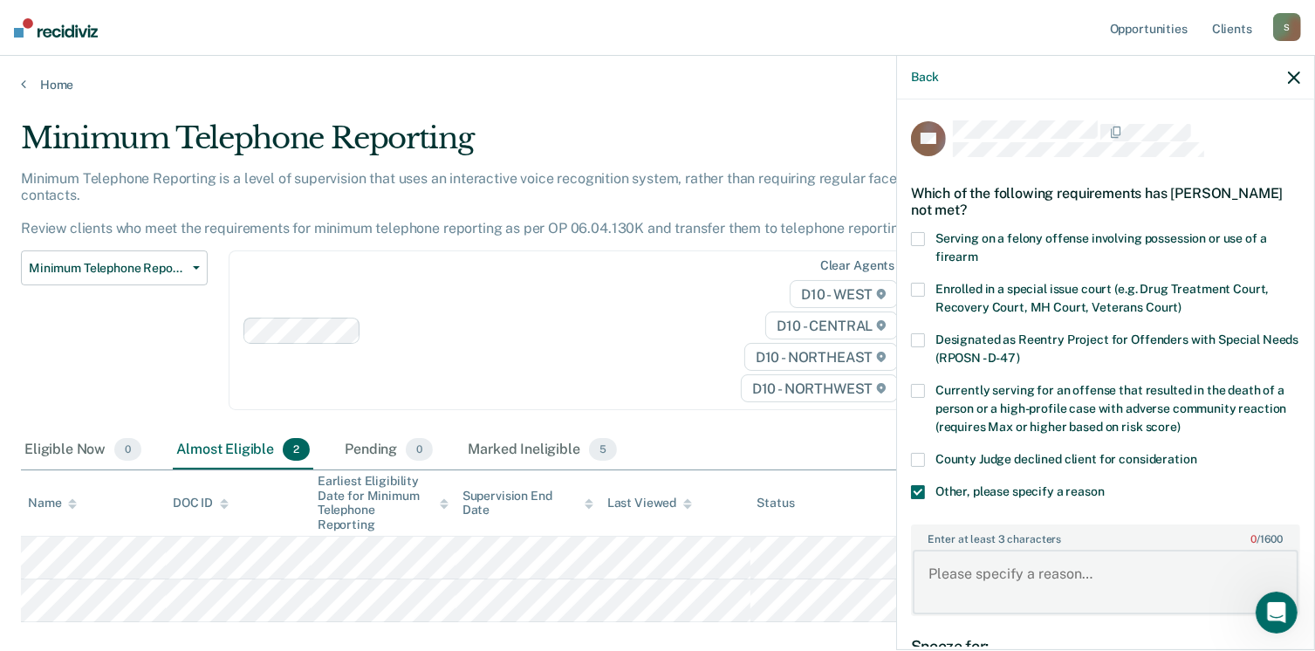
click at [942, 577] on textarea "Enter at least 3 characters 0 / 1600" at bounding box center [1106, 582] width 386 height 65
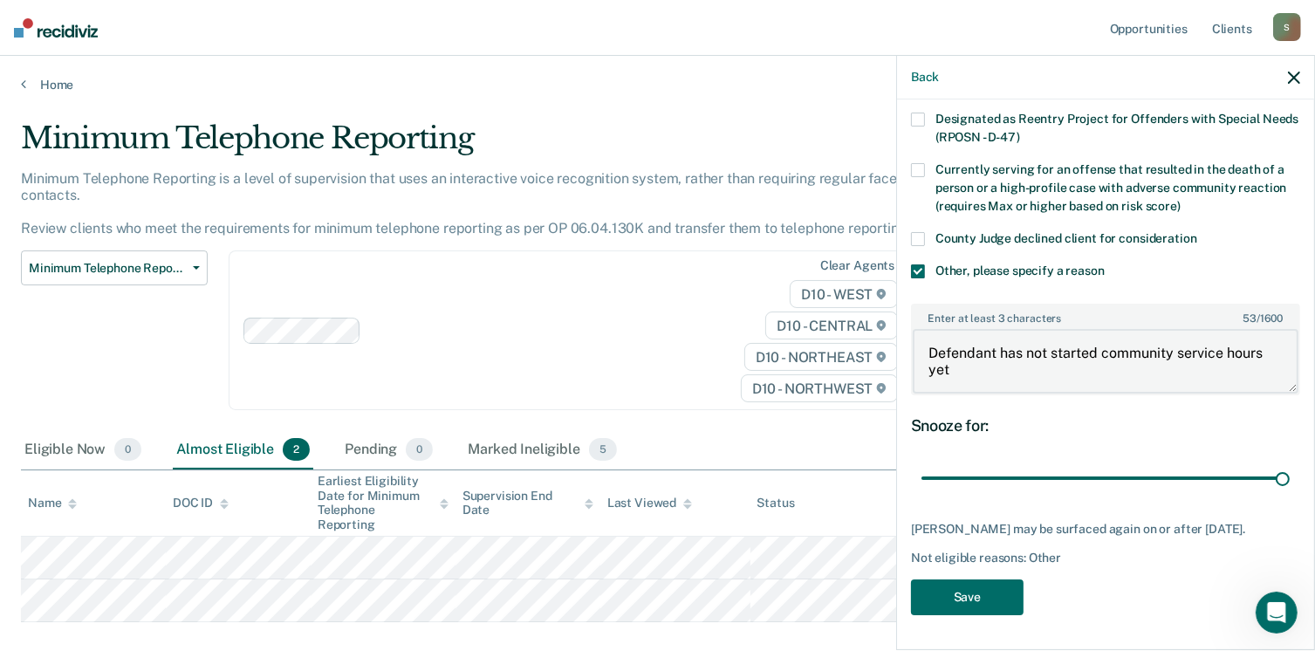
scroll to position [231, 0]
type textarea "Defendant has not started community service hours yet"
click at [988, 606] on button "Save" at bounding box center [967, 597] width 113 height 36
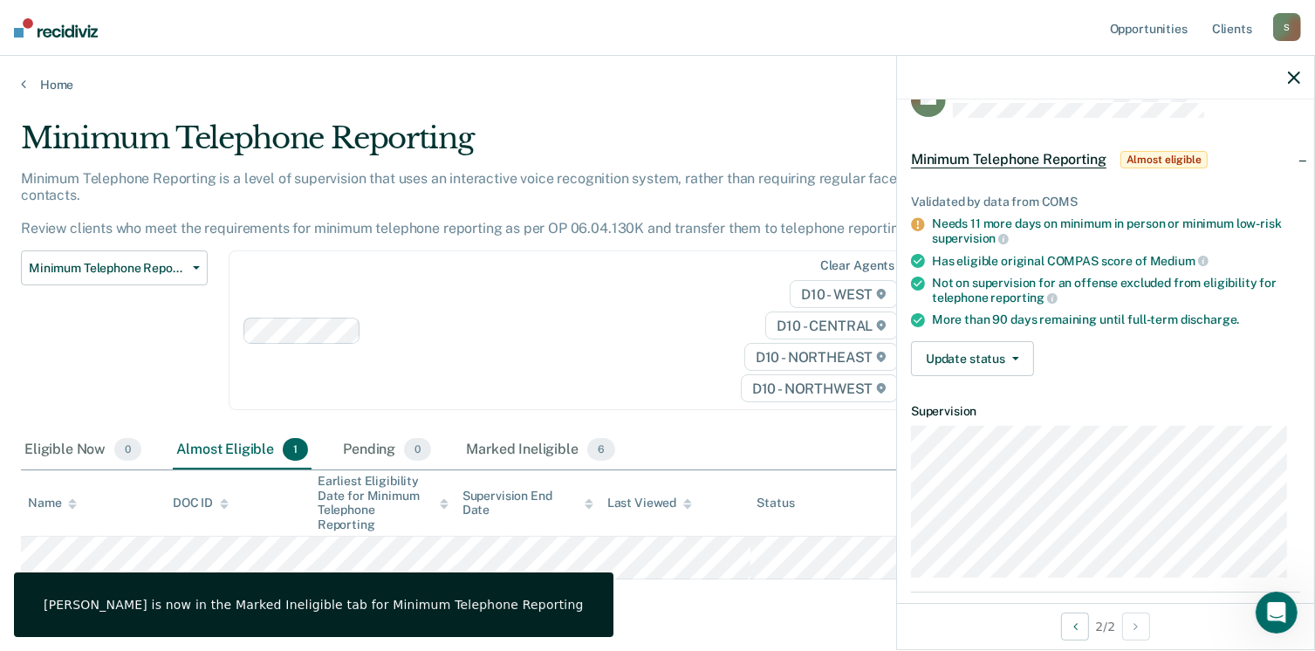
scroll to position [36, 0]
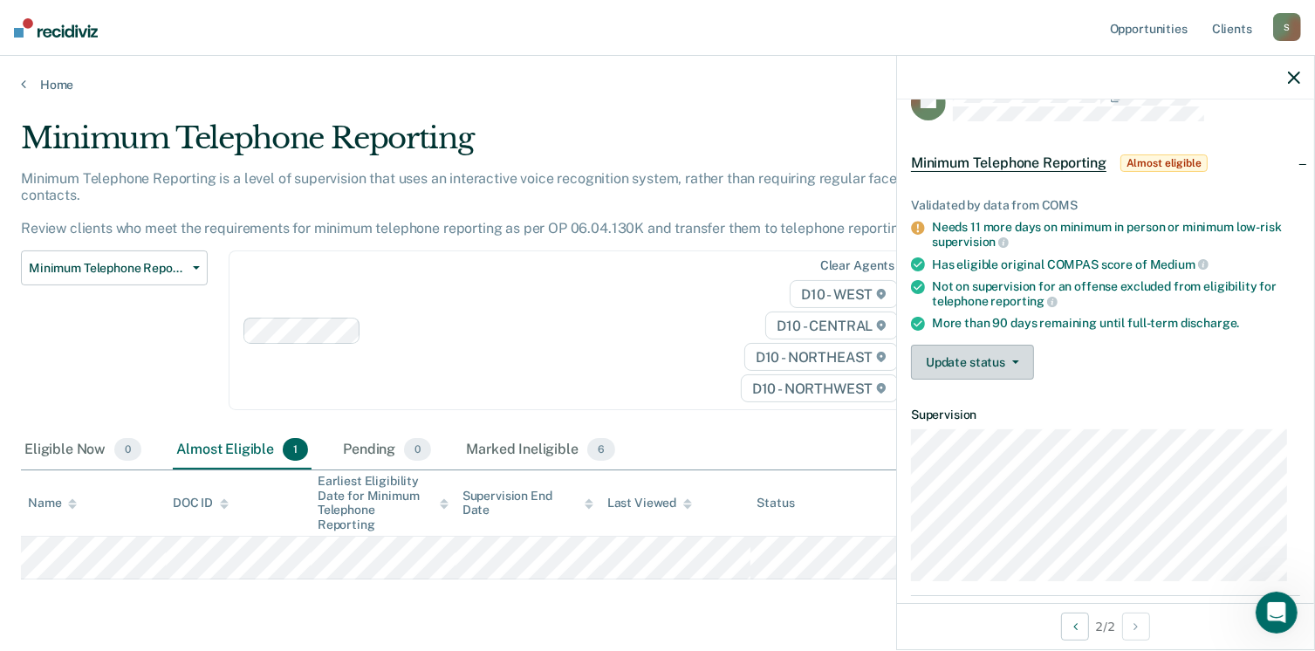
click at [1024, 363] on button "Update status" at bounding box center [972, 362] width 123 height 35
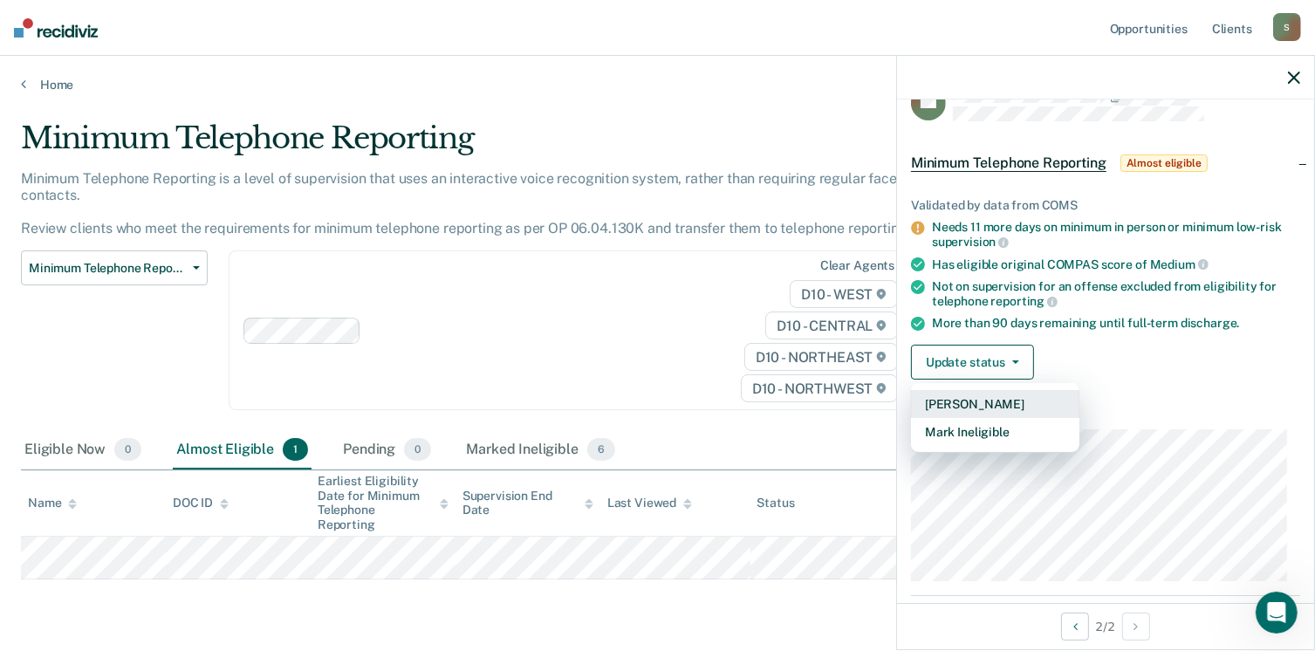
click at [984, 402] on button "[PERSON_NAME]" at bounding box center [995, 404] width 168 height 28
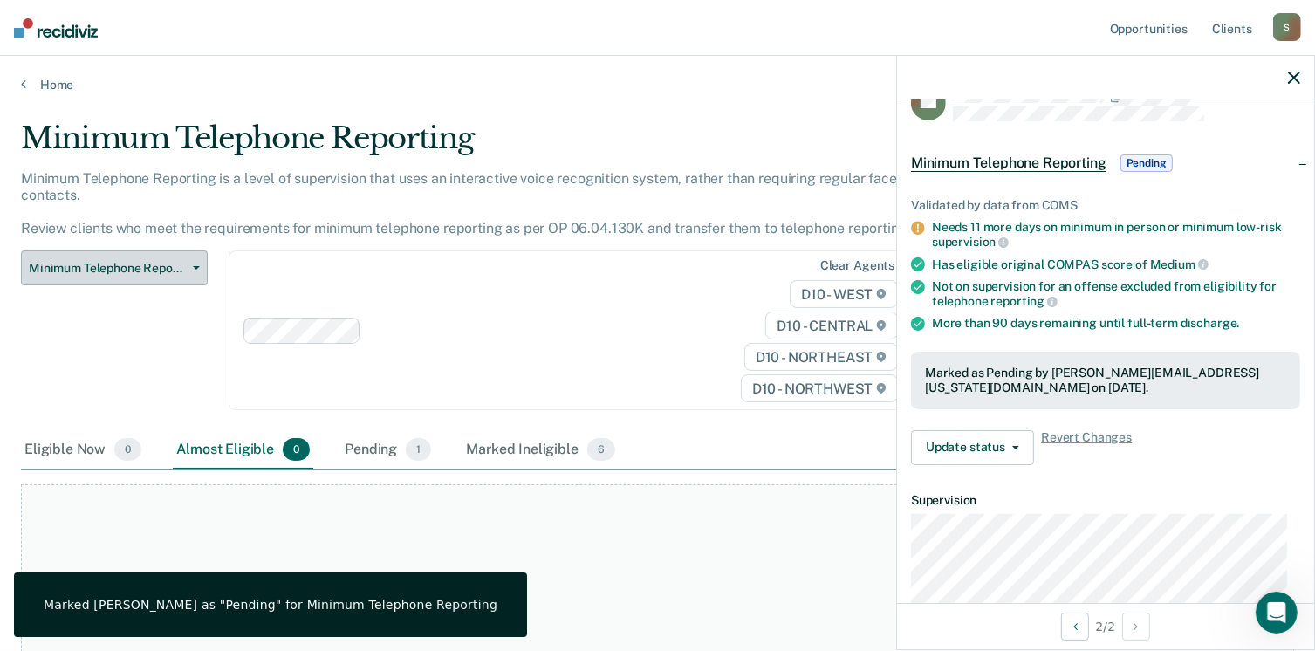
click at [81, 261] on span "Minimum Telephone Reporting" at bounding box center [107, 268] width 157 height 15
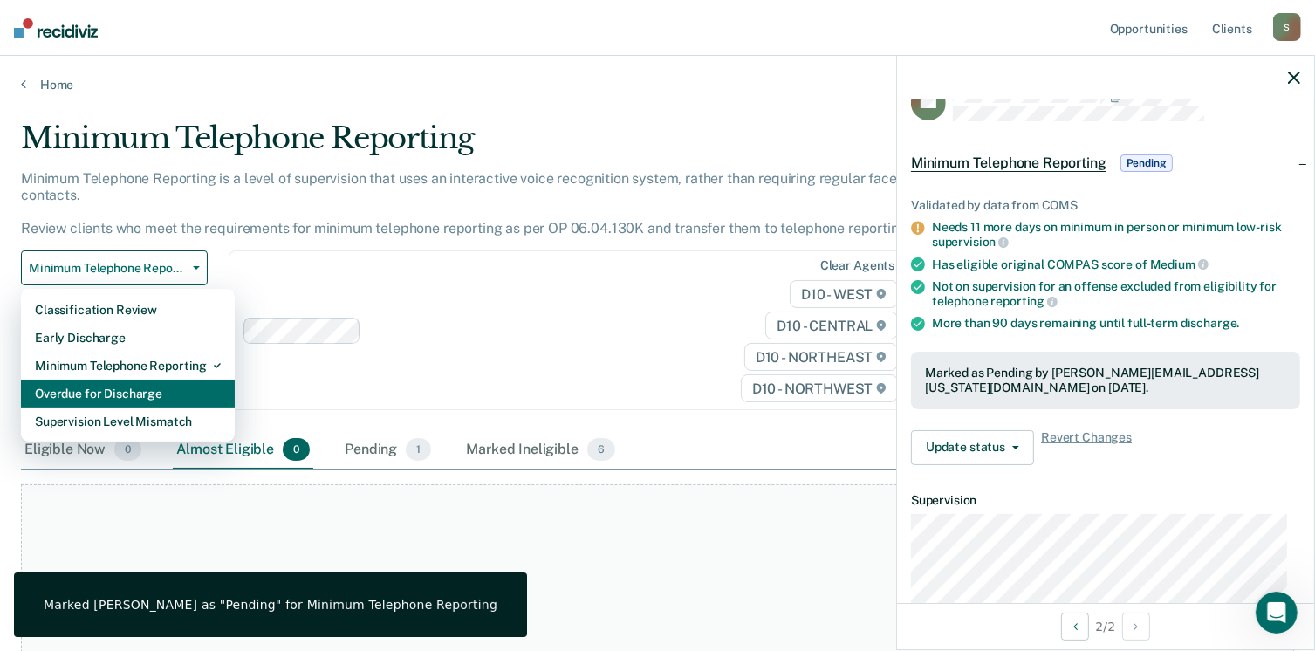
click at [130, 380] on div "Overdue for Discharge" at bounding box center [128, 394] width 186 height 28
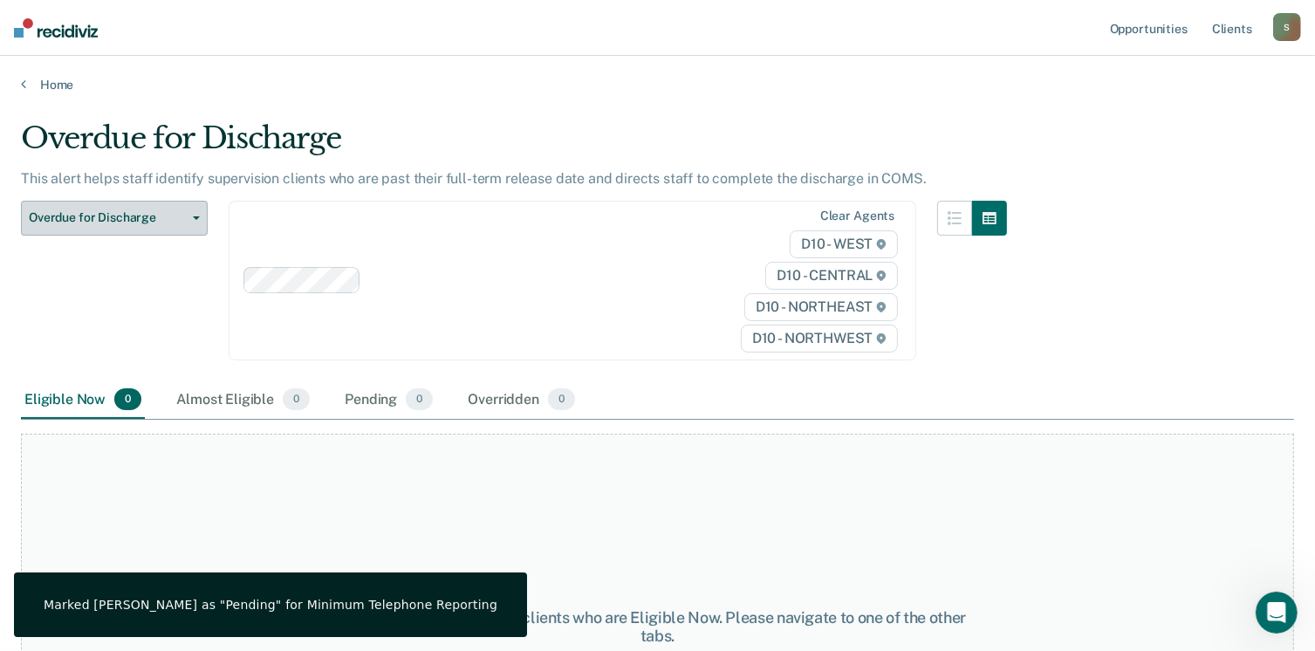
click at [147, 223] on span "Overdue for Discharge" at bounding box center [107, 217] width 157 height 15
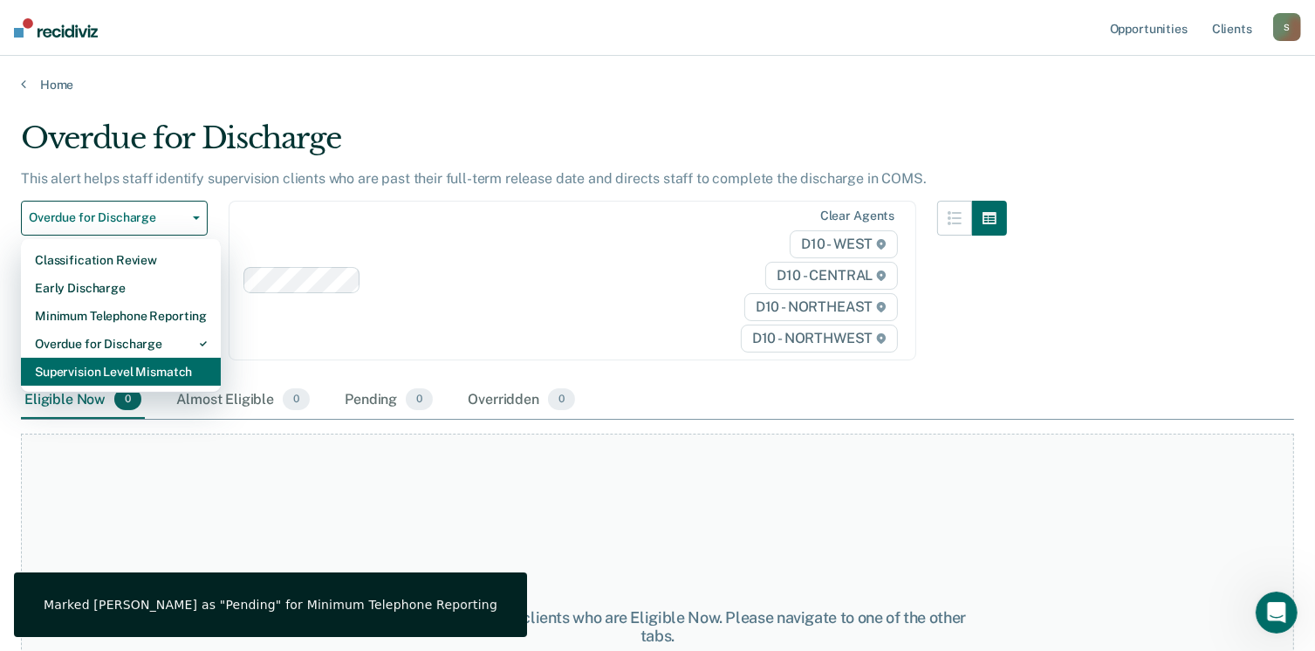
click at [132, 360] on div "Supervision Level Mismatch" at bounding box center [121, 372] width 172 height 28
